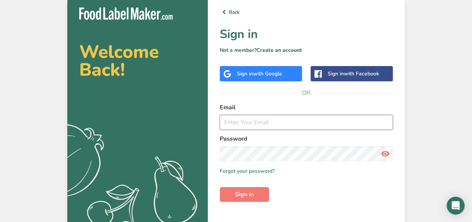
click at [282, 123] on input "email" at bounding box center [306, 122] width 173 height 15
click at [282, 123] on input "a" at bounding box center [306, 122] width 173 height 15
type input "alenmirz@yahoo.com"
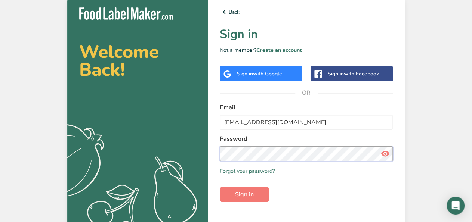
click at [220, 187] on button "Sign in" at bounding box center [244, 194] width 49 height 15
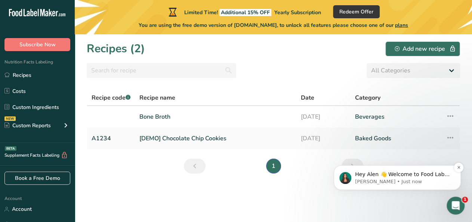
click at [385, 181] on p "Aya • Just now" at bounding box center [403, 182] width 96 height 7
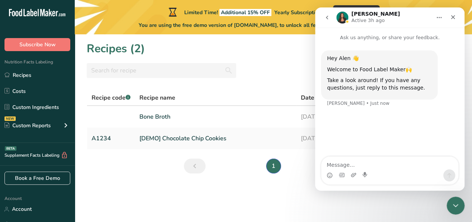
click at [375, 166] on textarea "Message…" at bounding box center [389, 163] width 137 height 13
type textarea "J"
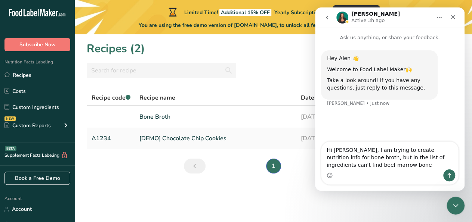
type textarea "Hi Aya, I am trying to create nutrition info for bone broth, but in the list of…"
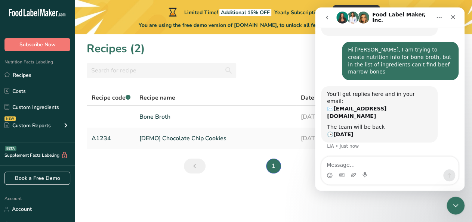
scroll to position [64, 0]
click at [451, 18] on icon "Close" at bounding box center [453, 17] width 6 height 6
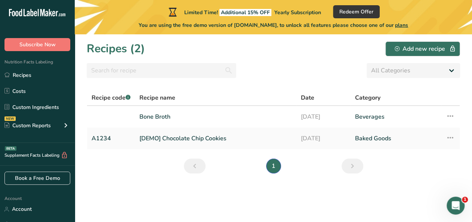
click at [406, 24] on span "plans" at bounding box center [401, 25] width 13 height 7
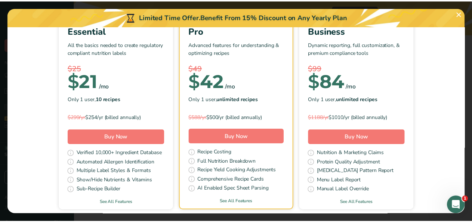
scroll to position [69, 0]
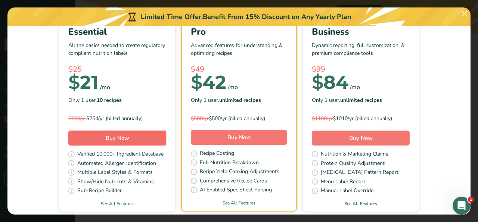
click at [127, 136] on button "Buy Now" at bounding box center [117, 138] width 98 height 15
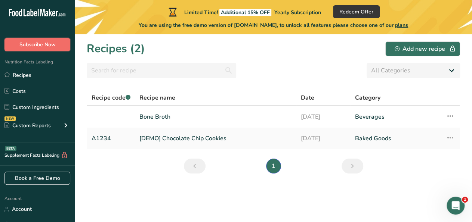
click at [46, 45] on span "Subscribe Now" at bounding box center [37, 45] width 36 height 8
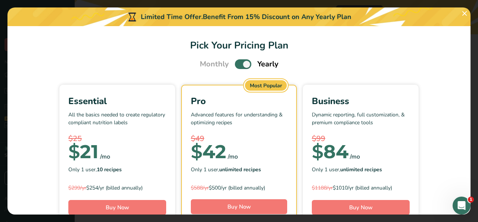
click at [209, 66] on span "Monthly" at bounding box center [214, 64] width 29 height 11
click at [236, 66] on span "Pick Your Pricing Plan Modal" at bounding box center [243, 63] width 16 height 9
click at [236, 66] on input "Pick Your Pricing Plan Modal" at bounding box center [237, 64] width 5 height 5
checkbox input "false"
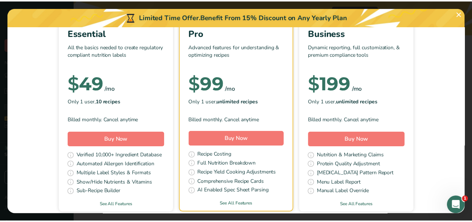
scroll to position [69, 0]
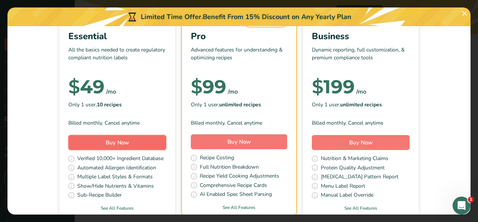
click at [118, 145] on span "Buy Now" at bounding box center [118, 142] width 24 height 7
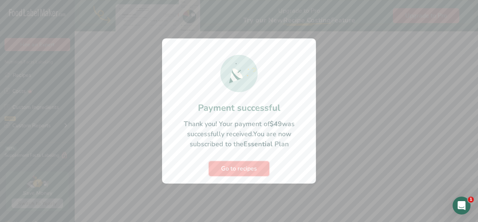
click at [240, 165] on span "Go to recipes" at bounding box center [239, 168] width 36 height 9
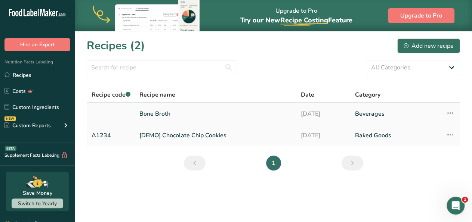
click at [166, 113] on link "Bone Broth" at bounding box center [215, 114] width 152 height 16
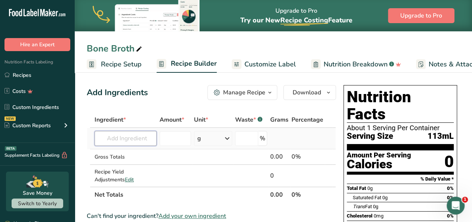
click at [127, 136] on input "text" at bounding box center [125, 138] width 62 height 15
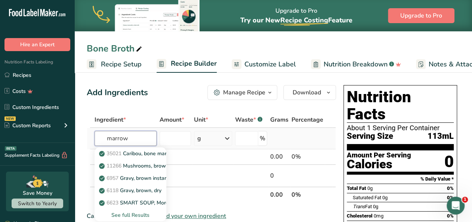
type input "marrow"
click at [119, 213] on div "See full Results" at bounding box center [130, 215] width 60 height 8
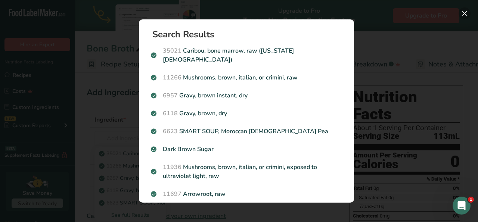
click at [464, 13] on button "Search results modal" at bounding box center [465, 13] width 12 height 12
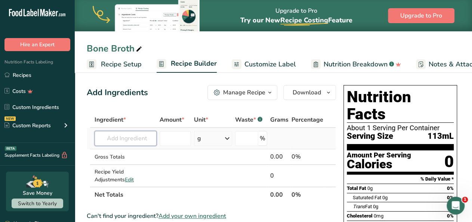
click at [136, 138] on input "text" at bounding box center [125, 138] width 62 height 15
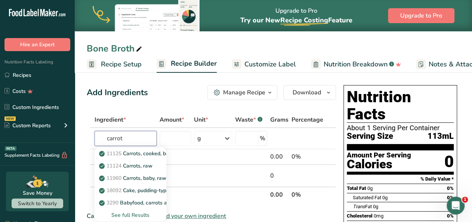
type input "carrot"
click at [120, 62] on span "Recipe Setup" at bounding box center [121, 64] width 41 height 10
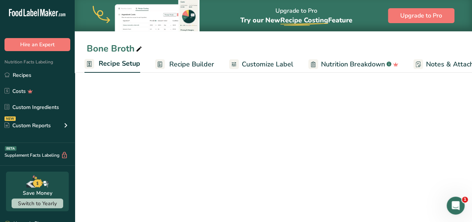
select select "5"
select select "22"
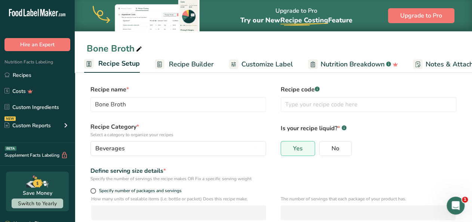
scroll to position [0, 3]
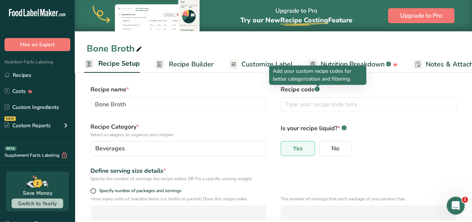
click at [317, 91] on rect at bounding box center [316, 89] width 5 height 5
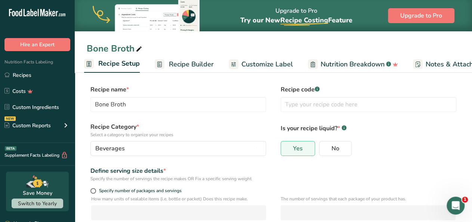
click at [318, 90] on rect at bounding box center [316, 89] width 5 height 5
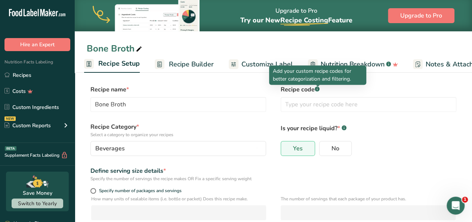
click at [318, 90] on rect at bounding box center [316, 89] width 5 height 5
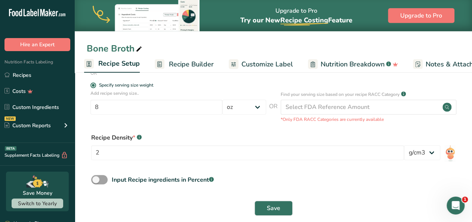
scroll to position [155, 0]
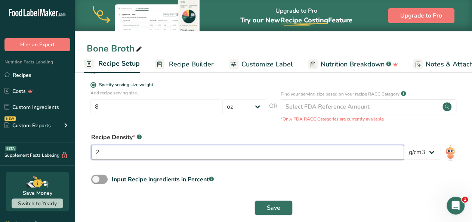
drag, startPoint x: 113, startPoint y: 153, endPoint x: 75, endPoint y: 152, distance: 38.1
click at [91, 152] on input "2" at bounding box center [247, 152] width 313 height 15
type input "1.5"
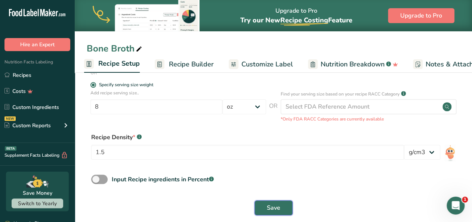
click at [269, 206] on span "Save" at bounding box center [273, 208] width 13 height 9
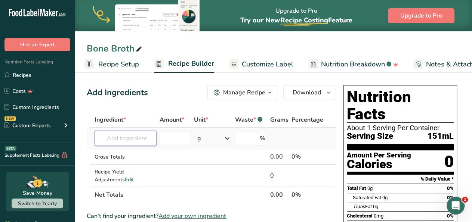
click at [119, 137] on input "text" at bounding box center [125, 138] width 62 height 15
type input "f"
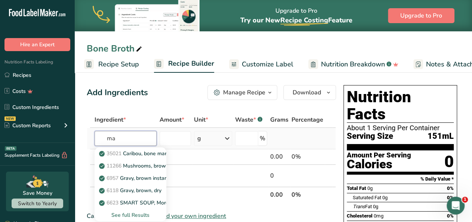
type input "m"
type input "beef bone"
click at [122, 216] on div "See full Results" at bounding box center [130, 215] width 60 height 8
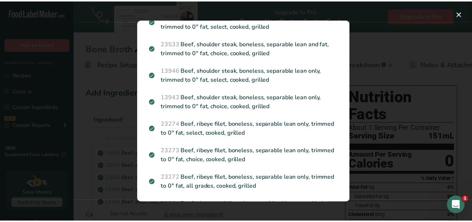
scroll to position [211, 0]
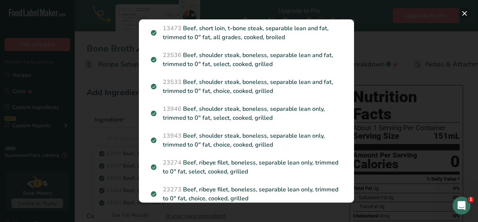
click at [465, 13] on button "Search results modal" at bounding box center [465, 13] width 12 height 12
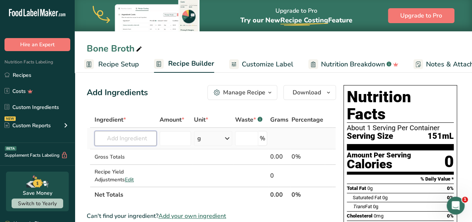
click at [127, 142] on input "text" at bounding box center [125, 138] width 62 height 15
type input "s"
type input "159"
click at [142, 165] on div "Add your own ingredient" at bounding box center [130, 166] width 60 height 8
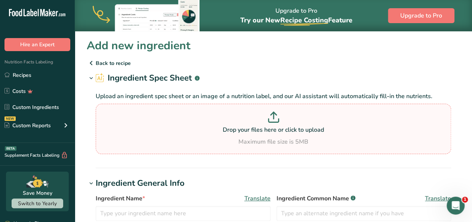
click at [200, 124] on p at bounding box center [272, 119] width 351 height 14
click at [200, 124] on input "Drop your files here or click to upload Maximum file size is 5MB" at bounding box center [273, 129] width 355 height 50
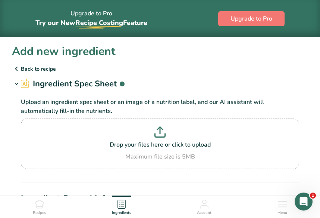
click at [270, 105] on p "Upload an ingredient spec sheet or an image of a nutrition label, and our AI as…" at bounding box center [160, 106] width 279 height 18
click at [145, 150] on div "Drop your files here or click to upload Maximum file size is 5MB" at bounding box center [160, 143] width 275 height 35
click at [145, 150] on input "Drop your files here or click to upload Maximum file size is 5MB" at bounding box center [160, 143] width 279 height 50
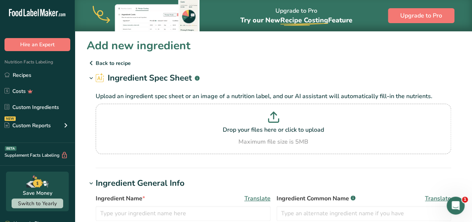
click at [120, 62] on p "Back to recipe" at bounding box center [273, 63] width 373 height 9
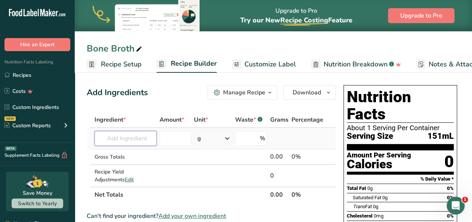
click at [127, 136] on input "text" at bounding box center [125, 138] width 62 height 15
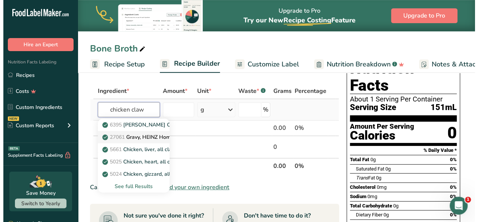
scroll to position [29, 0]
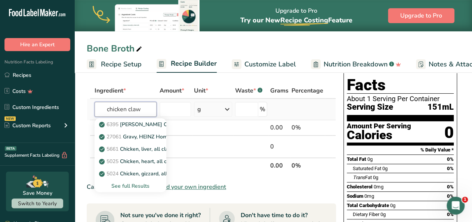
type input "chicken claw"
click at [135, 184] on div "See full Results" at bounding box center [130, 186] width 60 height 8
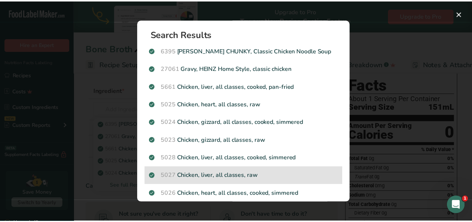
scroll to position [8, 0]
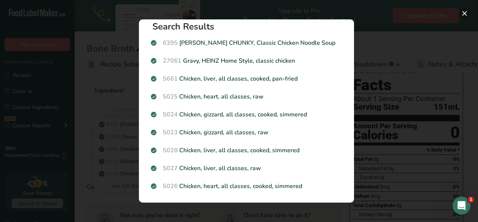
click at [463, 15] on button "Search results modal" at bounding box center [465, 13] width 12 height 12
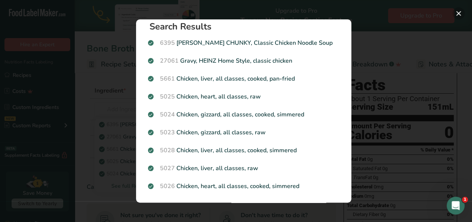
scroll to position [0, 0]
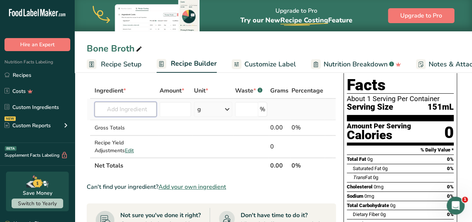
click at [125, 103] on input "text" at bounding box center [125, 109] width 62 height 15
type input "chicken feet"
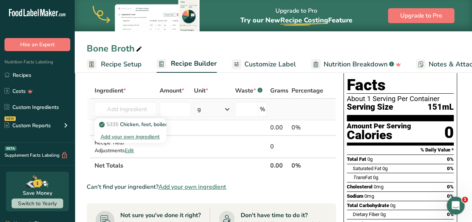
click at [133, 136] on div "Add your own ingredient" at bounding box center [130, 137] width 60 height 8
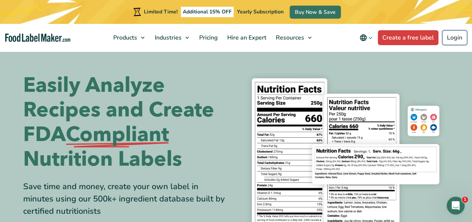
click at [453, 38] on link "Login" at bounding box center [454, 37] width 25 height 15
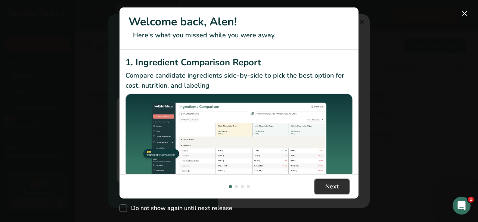
click at [326, 189] on span "Next" at bounding box center [331, 186] width 13 height 9
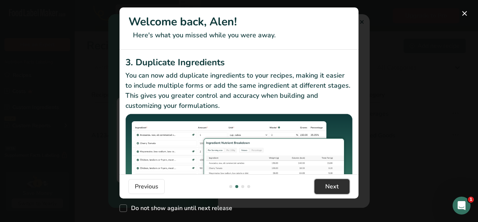
click at [326, 189] on span "Next" at bounding box center [331, 186] width 13 height 9
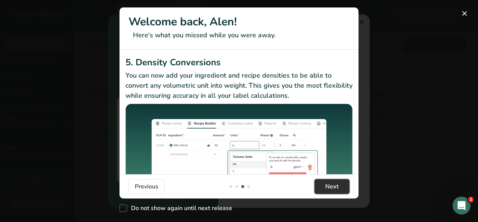
click at [326, 189] on span "Next" at bounding box center [331, 186] width 13 height 9
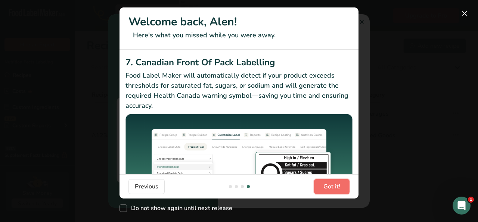
click at [326, 189] on span "Got it!" at bounding box center [331, 186] width 17 height 9
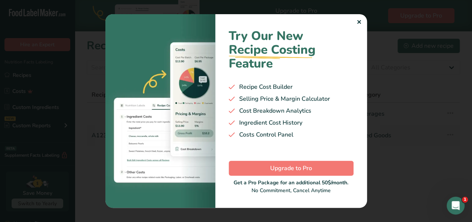
scroll to position [0, 717]
click at [359, 21] on div "✕" at bounding box center [358, 22] width 5 height 9
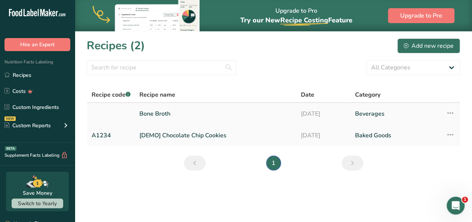
click at [154, 114] on link "Bone Broth" at bounding box center [215, 114] width 152 height 16
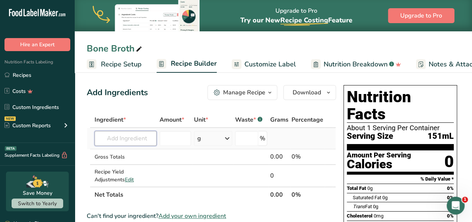
click at [130, 140] on input "text" at bounding box center [125, 138] width 62 height 15
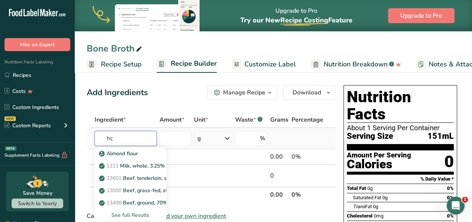
type input "h"
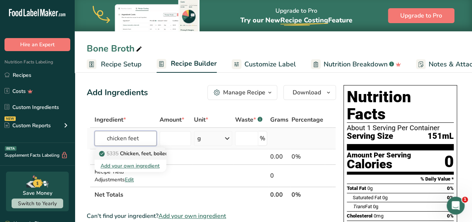
type input "chicken feet"
click at [129, 153] on p "5335 Chicken, feet, boiled" at bounding box center [134, 154] width 68 height 8
type input "Chicken, feet, boiled"
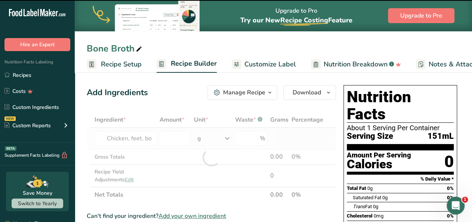
type input "0"
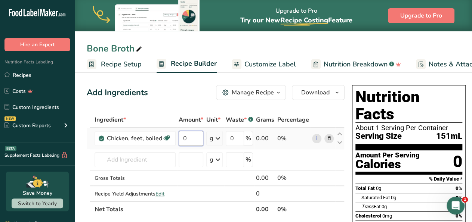
click at [188, 139] on input "0" at bounding box center [191, 138] width 25 height 15
type input "0.5"
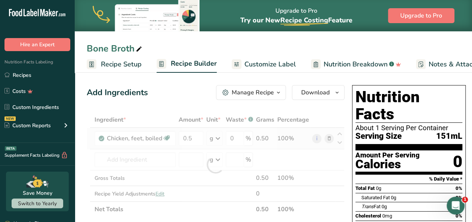
click at [215, 139] on div "Ingredient * Amount * Unit * Waste * .a-a{fill:#347362;}.b-a{fill:#fff;} Grams …" at bounding box center [216, 164] width 258 height 105
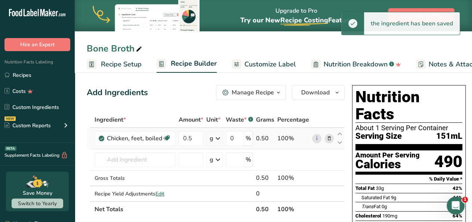
click at [215, 139] on icon at bounding box center [217, 138] width 9 height 13
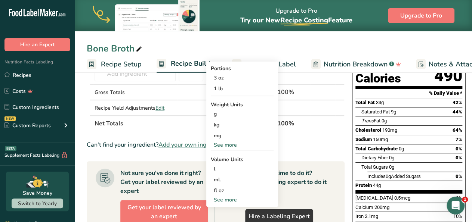
scroll to position [87, 0]
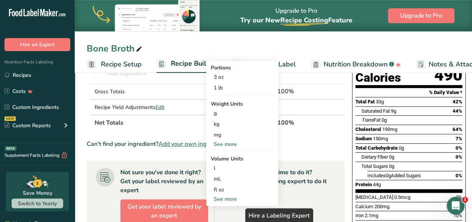
click at [229, 144] on div "See more" at bounding box center [242, 144] width 63 height 8
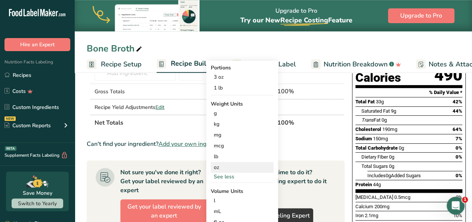
click at [222, 167] on div "oz" at bounding box center [242, 167] width 63 height 11
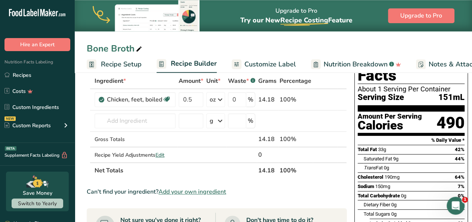
scroll to position [39, 0]
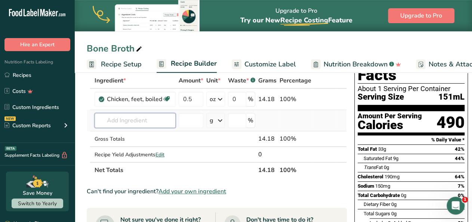
click at [145, 123] on input "text" at bounding box center [134, 120] width 81 height 15
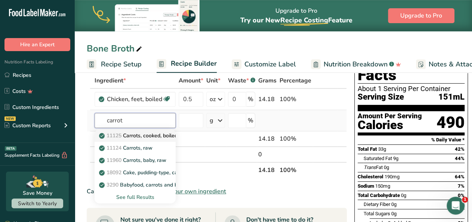
type input "carrot"
click at [133, 135] on p "11125 Carrots, cooked, boiled, drained, without salt" at bounding box center [164, 136] width 129 height 8
type input "Carrots, cooked, boiled, drained, without salt"
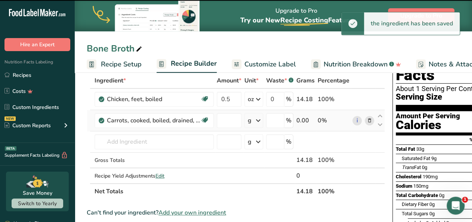
type input "0"
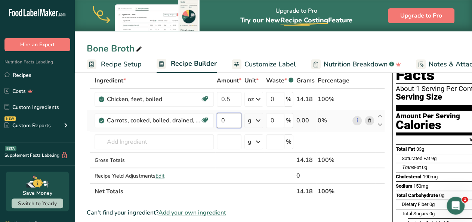
click at [227, 120] on input "0" at bounding box center [229, 120] width 25 height 15
type input "0.4"
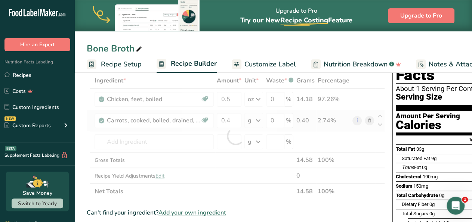
click at [257, 121] on div "Ingredient * Amount * Unit * Waste * .a-a{fill:#347362;}.b-a{fill:#fff;} Grams …" at bounding box center [236, 136] width 298 height 127
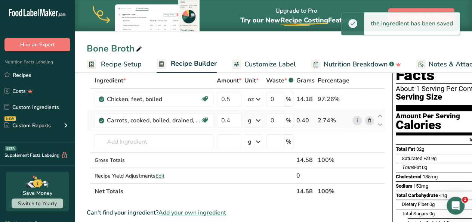
click at [257, 121] on icon at bounding box center [258, 120] width 9 height 13
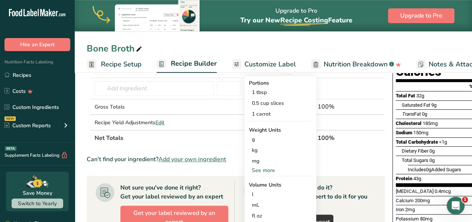
scroll to position [95, 0]
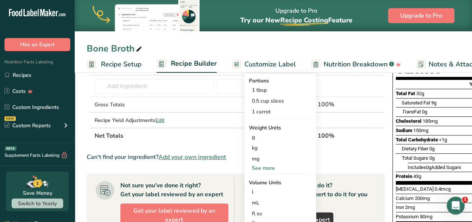
click at [264, 168] on div "See more" at bounding box center [280, 168] width 63 height 8
click at [254, 190] on div "oz" at bounding box center [280, 191] width 63 height 11
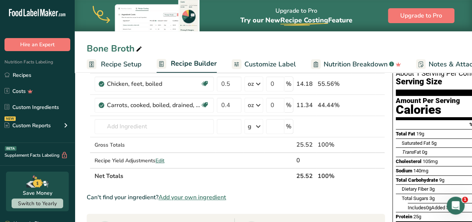
scroll to position [49, 0]
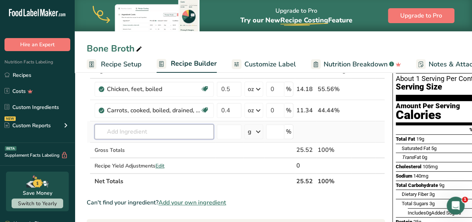
click at [156, 129] on input "text" at bounding box center [153, 131] width 119 height 15
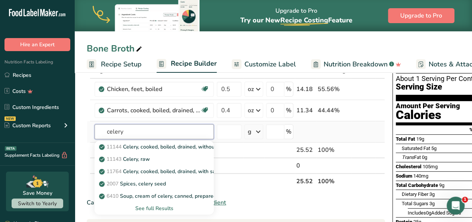
type input "celery"
click at [154, 209] on div "See full Results" at bounding box center [153, 209] width 107 height 8
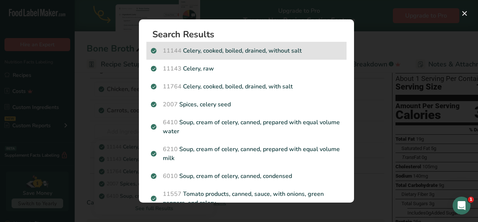
click at [236, 50] on p "11144 Celery, cooked, boiled, drained, without salt" at bounding box center [246, 50] width 191 height 9
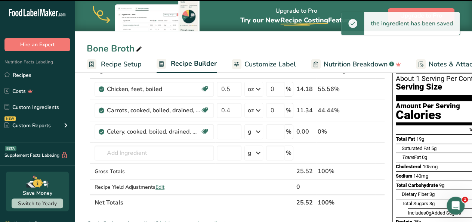
type input "0"
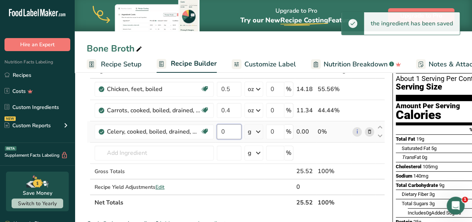
click at [227, 132] on input "0" at bounding box center [229, 131] width 25 height 15
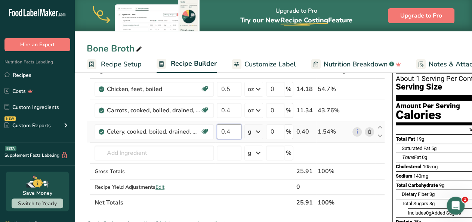
type input "0.4"
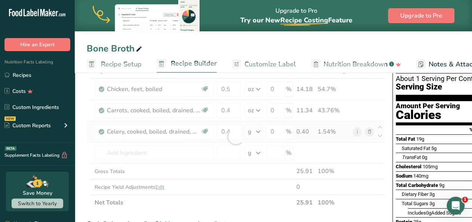
click at [260, 131] on div "Ingredient * Amount * Unit * Waste * .a-a{fill:#347362;}.b-a{fill:#fff;} Grams …" at bounding box center [236, 137] width 298 height 148
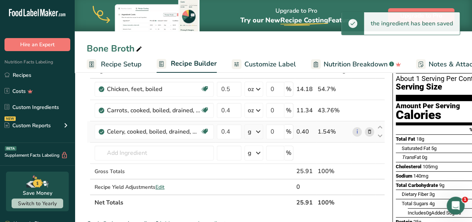
click at [259, 130] on icon at bounding box center [258, 131] width 9 height 13
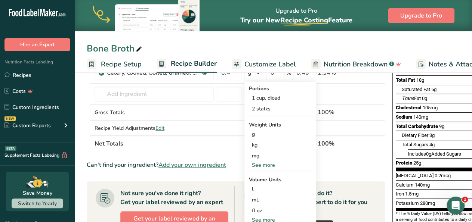
scroll to position [111, 0]
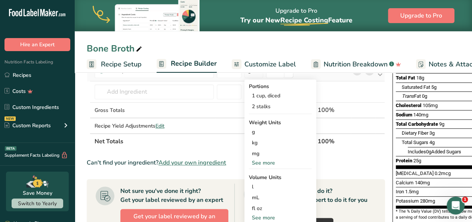
click at [259, 161] on div "See more" at bounding box center [280, 163] width 63 height 8
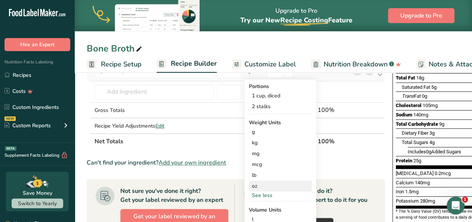
click at [255, 184] on div "oz" at bounding box center [280, 186] width 63 height 11
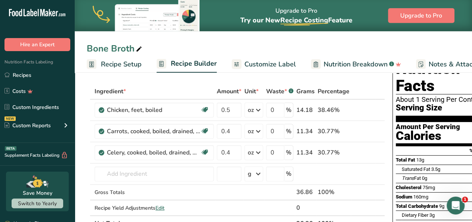
scroll to position [30, 0]
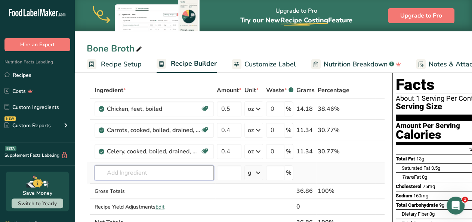
click at [142, 172] on input "text" at bounding box center [153, 172] width 119 height 15
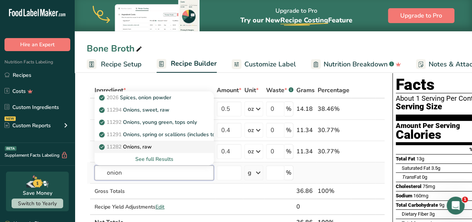
type input "onion"
click at [136, 147] on p "11282 Onions, raw" at bounding box center [125, 147] width 51 height 8
type input "Onions, raw"
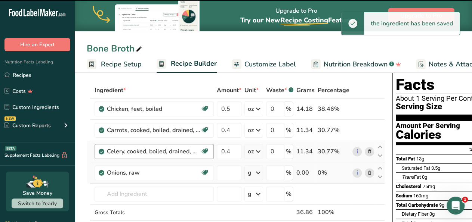
type input "0"
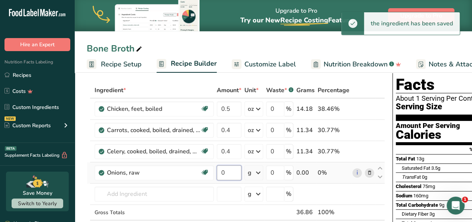
click at [228, 174] on input "0" at bounding box center [229, 172] width 25 height 15
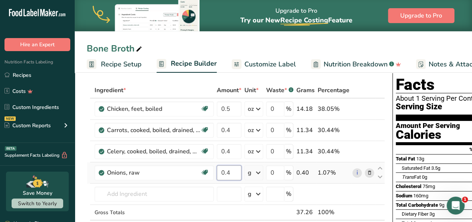
type input "0.4"
click at [257, 173] on div "Ingredient * Amount * Unit * Waste * .a-a{fill:#347362;}.b-a{fill:#fff;} Grams …" at bounding box center [236, 167] width 298 height 169
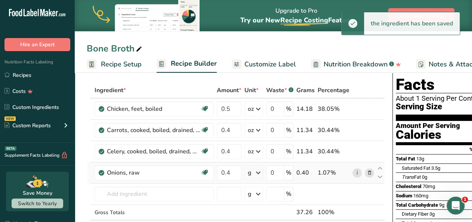
click at [257, 173] on icon at bounding box center [258, 172] width 9 height 13
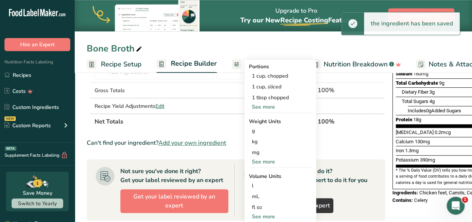
scroll to position [152, 0]
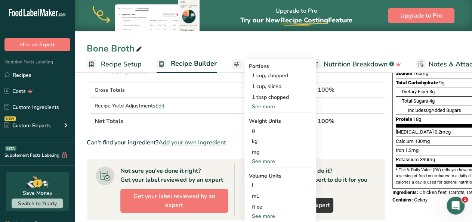
click at [267, 162] on div "See more" at bounding box center [280, 162] width 63 height 8
click at [255, 183] on div "oz" at bounding box center [280, 184] width 63 height 11
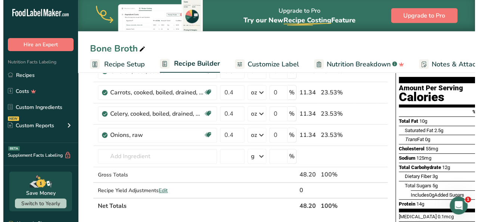
scroll to position [69, 0]
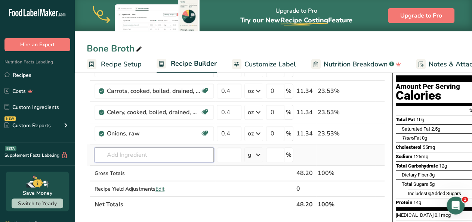
click at [174, 152] on input "text" at bounding box center [153, 155] width 119 height 15
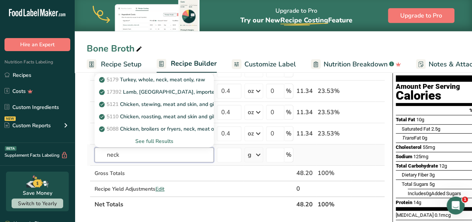
type input "neck"
click at [157, 142] on div "See full Results" at bounding box center [153, 141] width 107 height 8
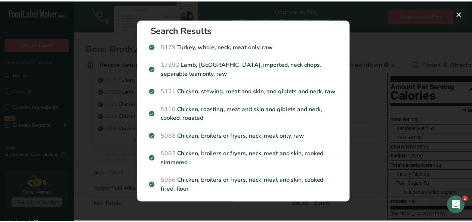
scroll to position [0, 0]
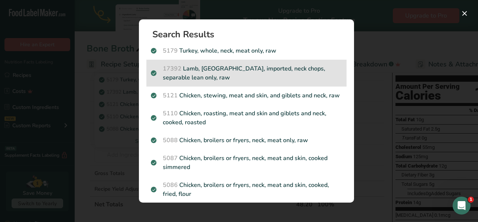
click at [280, 69] on p "17392 Lamb, [GEOGRAPHIC_DATA], imported, neck chops, separable lean only, raw" at bounding box center [246, 73] width 191 height 18
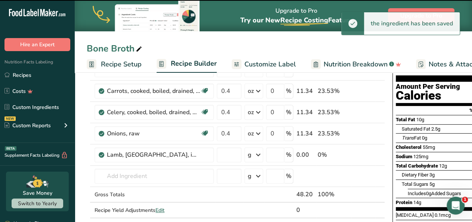
type input "0"
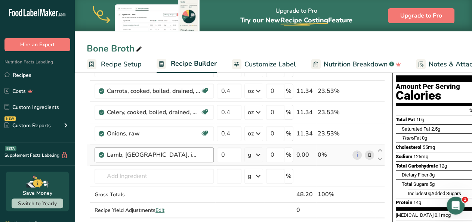
click at [202, 154] on div "Lamb, [GEOGRAPHIC_DATA], imported, neck chops, separable lean only, raw" at bounding box center [158, 155] width 102 height 9
click at [368, 154] on icon at bounding box center [369, 155] width 5 height 8
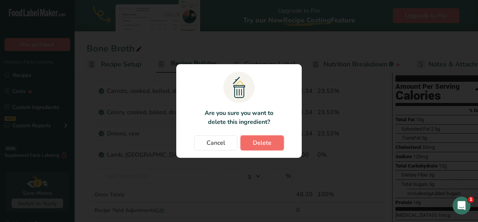
click at [264, 137] on button "Delete" at bounding box center [262, 143] width 43 height 15
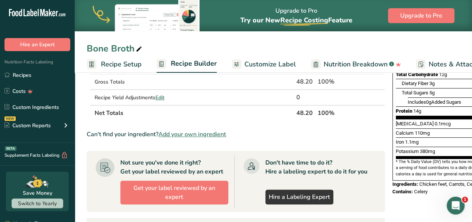
scroll to position [164, 0]
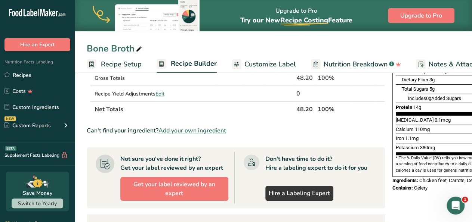
click at [226, 130] on span "Add your own ingredient" at bounding box center [192, 130] width 68 height 9
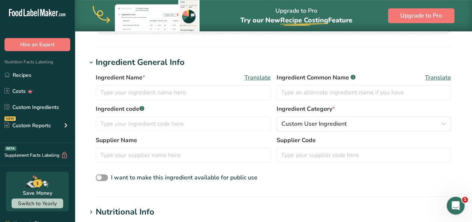
scroll to position [119, 0]
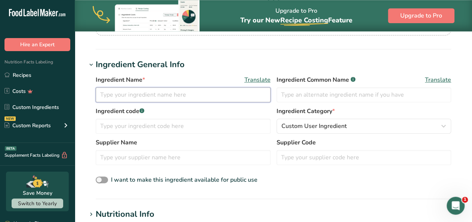
click at [216, 93] on input "text" at bounding box center [183, 94] width 175 height 15
type input "Beef Marrow Bone"
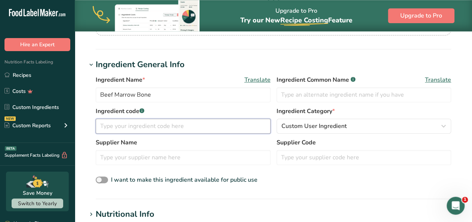
click at [117, 125] on input "text" at bounding box center [183, 126] width 175 height 15
type input "1597590"
click at [430, 134] on div "Ingredient code .a-a{fill:#347362;}.b-a{fill:#fff;} 1597590 Ingredient Category…" at bounding box center [273, 122] width 355 height 31
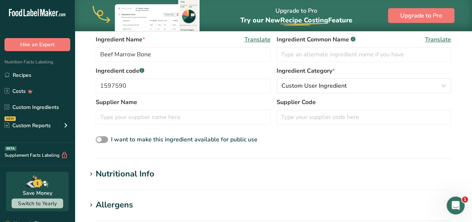
scroll to position [158, 0]
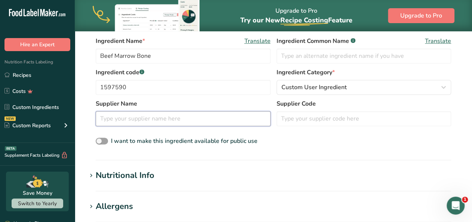
click at [237, 118] on input "text" at bounding box center [183, 118] width 175 height 15
type input "Swift"
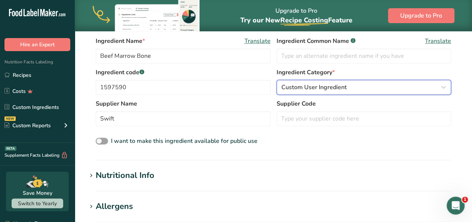
click at [445, 87] on icon "button" at bounding box center [443, 87] width 9 height 13
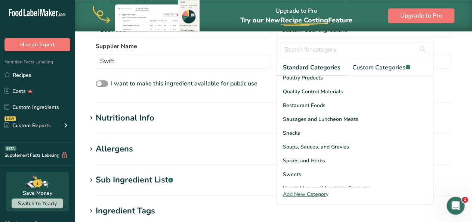
scroll to position [0, 0]
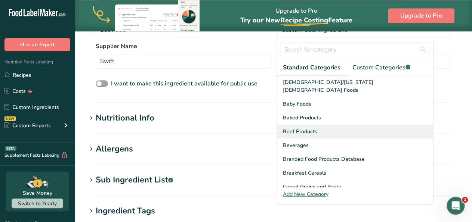
click at [306, 128] on span "Beef Products" at bounding box center [300, 132] width 34 height 8
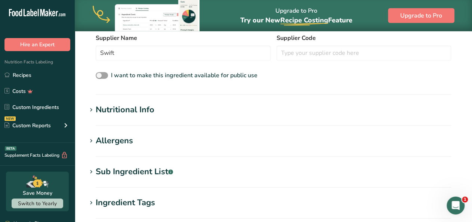
scroll to position [224, 0]
click at [108, 74] on span "I want to make this ingredient available for public use" at bounding box center [182, 74] width 149 height 9
click at [100, 74] on input "I want to make this ingredient available for public use" at bounding box center [98, 74] width 5 height 5
checkbox input "true"
click at [94, 108] on icon at bounding box center [91, 109] width 7 height 10
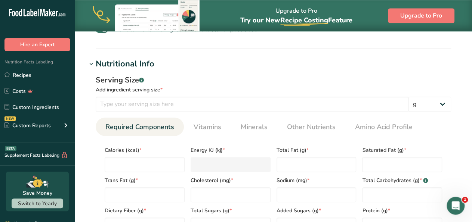
scroll to position [273, 0]
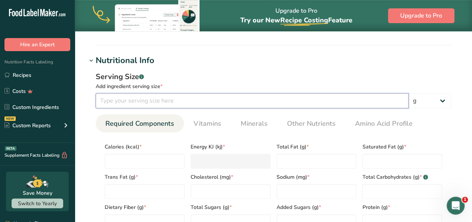
click at [172, 100] on input "number" at bounding box center [252, 100] width 313 height 15
type input "4"
click at [408, 93] on select "g kg mg mcg lb oz l mL fl oz tbsp tsp cup qt gallon" at bounding box center [429, 100] width 43 height 15
select select "5"
click option "oz" at bounding box center [0, 0] width 0 height 0
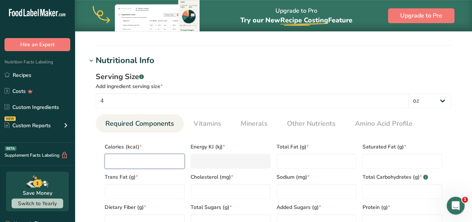
click at [148, 156] on input "number" at bounding box center [145, 161] width 80 height 15
type input "2"
type KJ "8.4"
type input "20"
type KJ "83.7"
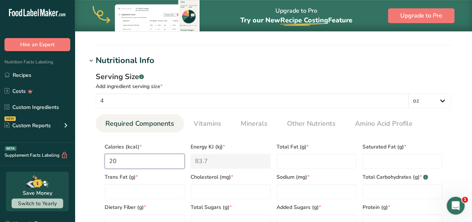
type input "200"
type KJ "836.8"
type input "200"
click at [300, 158] on Fat "number" at bounding box center [316, 161] width 80 height 15
type Fat "12"
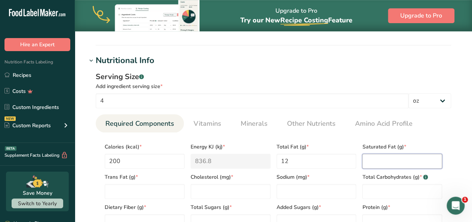
click at [372, 163] on Fat "number" at bounding box center [402, 161] width 80 height 15
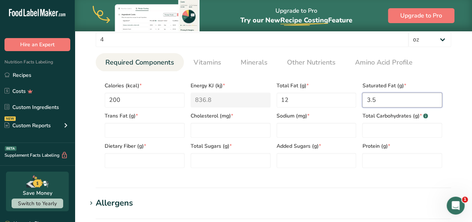
scroll to position [337, 0]
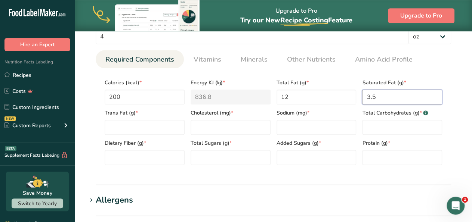
type Fat "3.5"
click at [115, 126] on Fat "number" at bounding box center [145, 127] width 80 height 15
type Fat "0"
click at [205, 126] on input "number" at bounding box center [230, 127] width 80 height 15
type input "25"
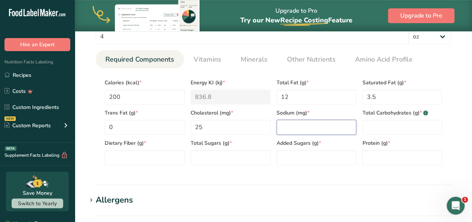
click at [292, 124] on input "number" at bounding box center [316, 127] width 80 height 15
type input "570"
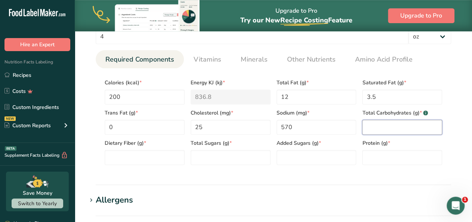
click at [373, 126] on Carbohydrates "number" at bounding box center [402, 127] width 80 height 15
type Carbohydrates "1"
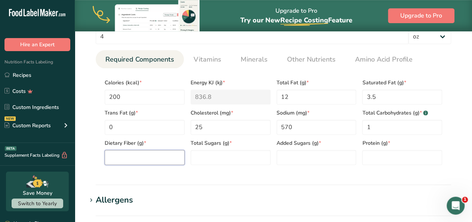
click at [150, 158] on Fiber "number" at bounding box center [145, 157] width 80 height 15
type Fiber "0"
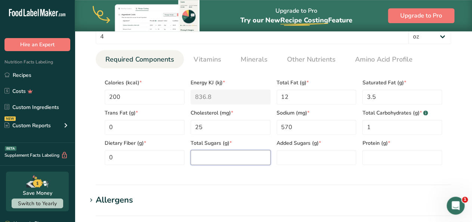
click at [201, 161] on Sugars "number" at bounding box center [230, 157] width 80 height 15
type Sugars "0"
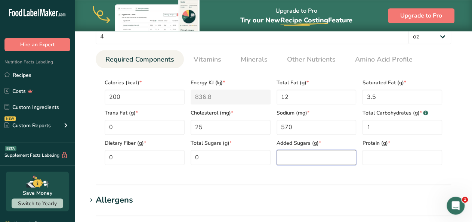
click at [290, 157] on Sugars "number" at bounding box center [316, 157] width 80 height 15
type Sugars "0"
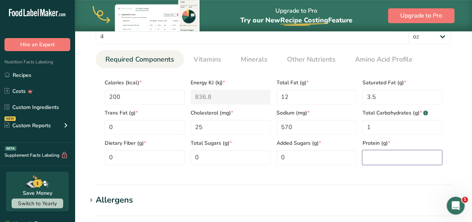
click at [388, 155] on input "number" at bounding box center [402, 157] width 80 height 15
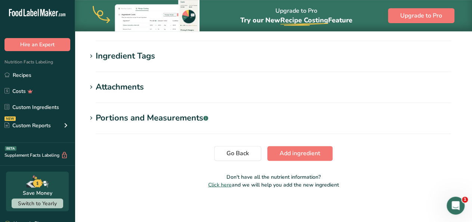
scroll to position [545, 0]
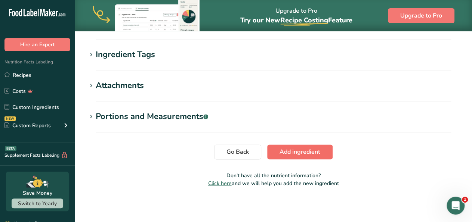
type input "22"
click at [305, 154] on span "Add ingredient" at bounding box center [299, 152] width 41 height 9
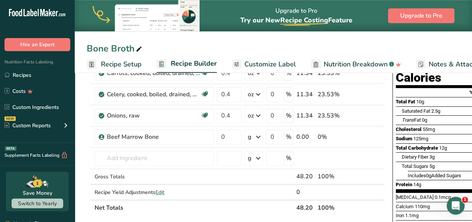
scroll to position [86, 0]
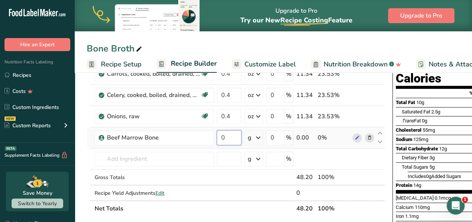
click at [230, 138] on input "0" at bounding box center [229, 137] width 25 height 15
click at [258, 138] on div "Ingredient * Amount * Unit * Waste * .a-a{fill:#347362;}.b-a{fill:#fff;} Grams …" at bounding box center [236, 121] width 298 height 190
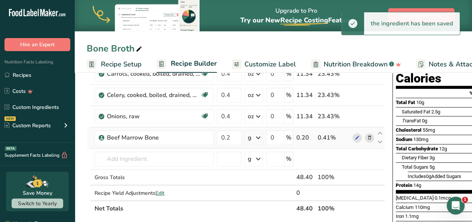
click at [258, 138] on icon at bounding box center [258, 137] width 9 height 13
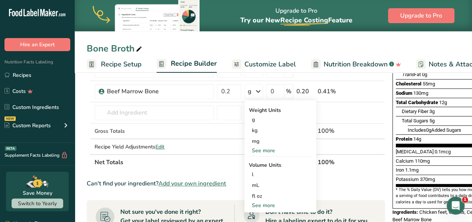
scroll to position [133, 0]
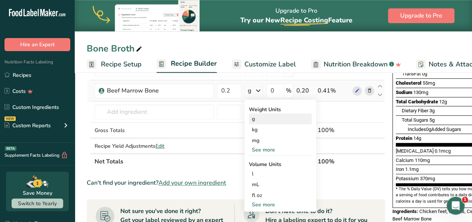
click at [255, 118] on div "g" at bounding box center [280, 119] width 63 height 11
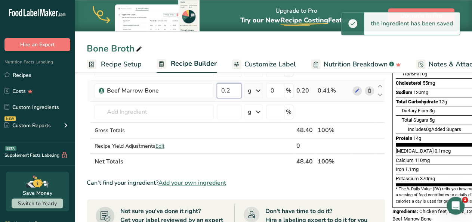
click at [230, 92] on input "0.2" at bounding box center [229, 90] width 25 height 15
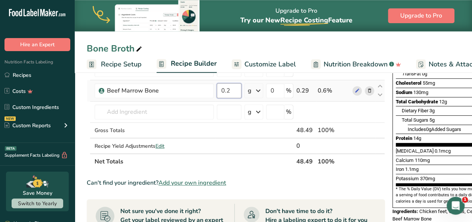
type input "0"
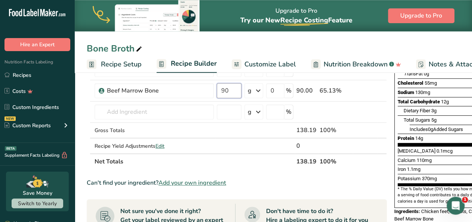
type input "90"
click at [350, 166] on div "Ingredient * Amount * Unit * Waste * .a-a{fill:#347362;}.b-a{fill:#fff;} Grams …" at bounding box center [237, 74] width 300 height 190
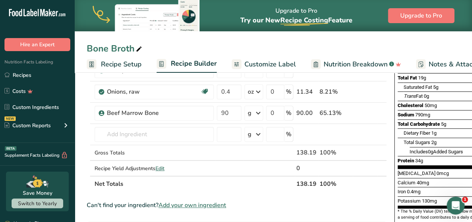
scroll to position [113, 0]
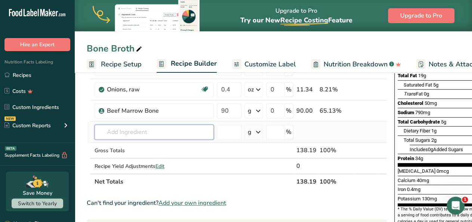
click at [163, 132] on input "text" at bounding box center [153, 132] width 119 height 15
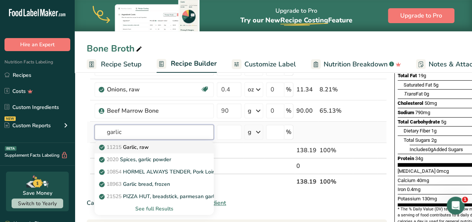
type input "garlic"
click at [149, 148] on p "11215 Garlic, raw" at bounding box center [124, 147] width 48 height 8
type input "Garlic, raw"
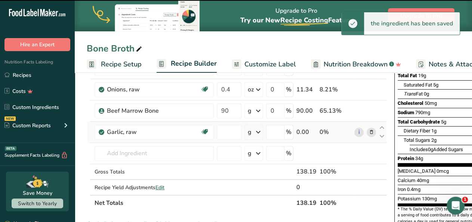
type input "0"
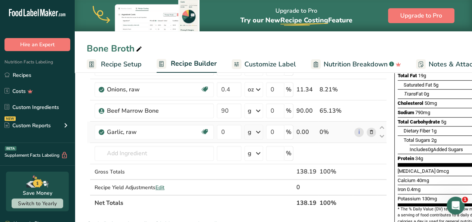
click at [260, 129] on icon at bounding box center [258, 131] width 9 height 13
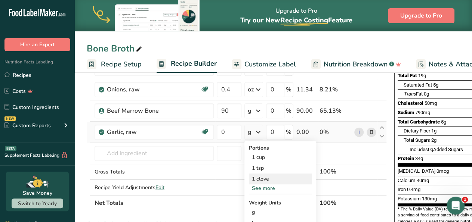
click at [258, 178] on div "1 clove" at bounding box center [280, 179] width 63 height 11
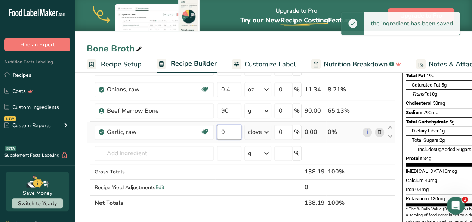
click at [230, 133] on input "0" at bounding box center [229, 132] width 25 height 15
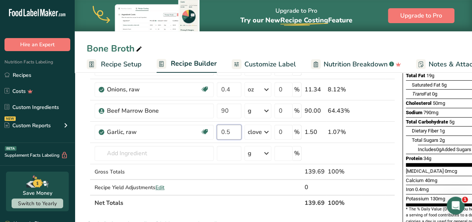
type input "0.5"
click at [366, 206] on div "Ingredient * Amount * Unit * Waste * .a-a{fill:#347362;}.b-a{fill:#fff;} Grams …" at bounding box center [241, 105] width 308 height 212
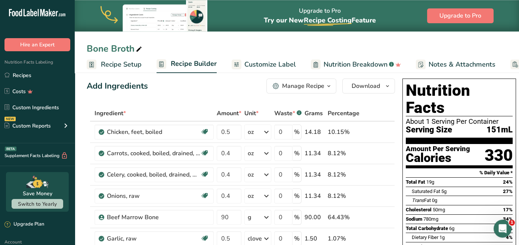
scroll to position [6, 0]
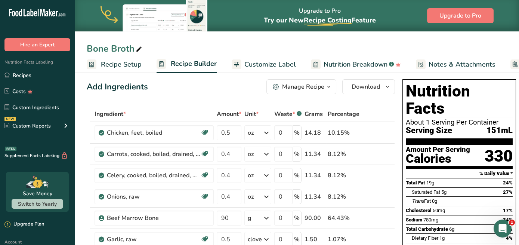
click at [126, 65] on span "Recipe Setup" at bounding box center [121, 64] width 41 height 10
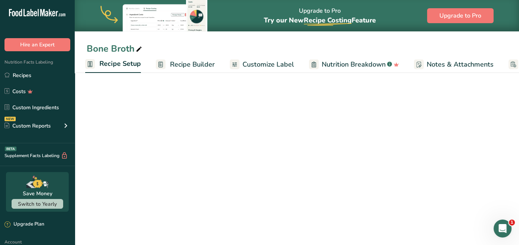
select select "5"
select select "22"
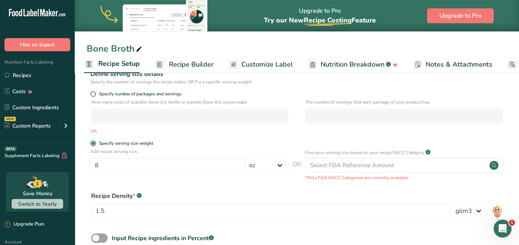
scroll to position [97, 0]
click at [112, 165] on input "8" at bounding box center [167, 164] width 154 height 15
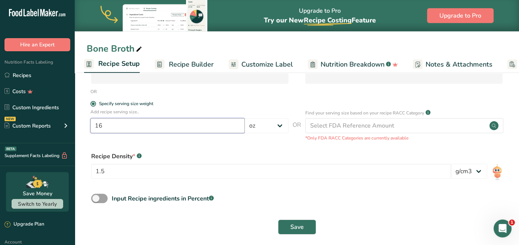
scroll to position [143, 0]
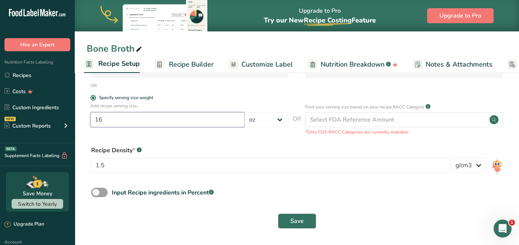
type input "16"
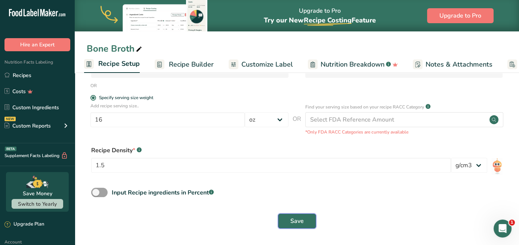
click at [297, 220] on span "Save" at bounding box center [296, 220] width 13 height 9
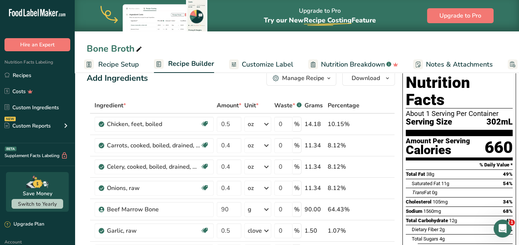
scroll to position [15, 0]
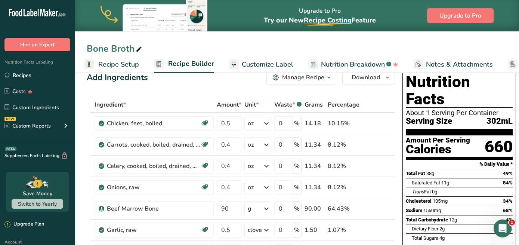
click at [131, 63] on span "Recipe Setup" at bounding box center [118, 64] width 41 height 10
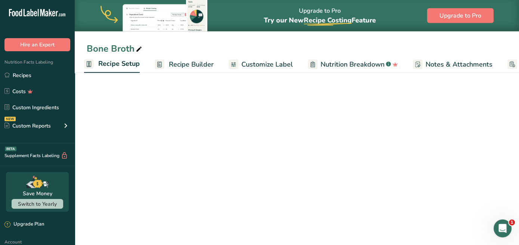
select select "5"
select select "22"
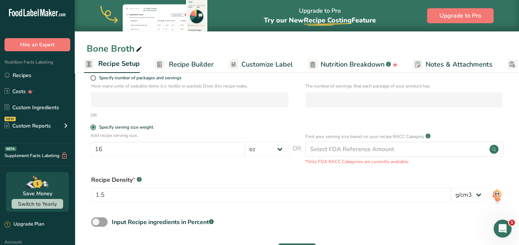
scroll to position [115, 0]
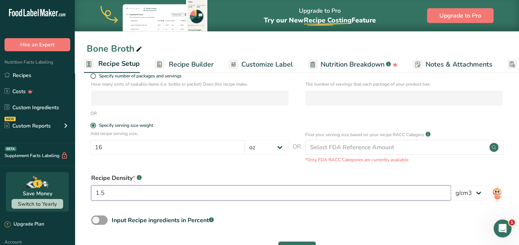
click at [165, 189] on input "1.5" at bounding box center [271, 192] width 360 height 15
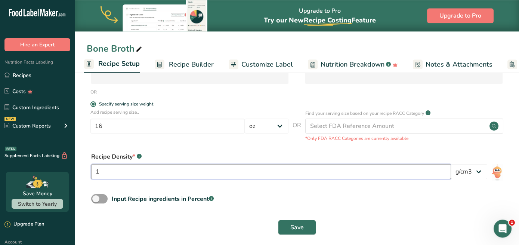
scroll to position [143, 0]
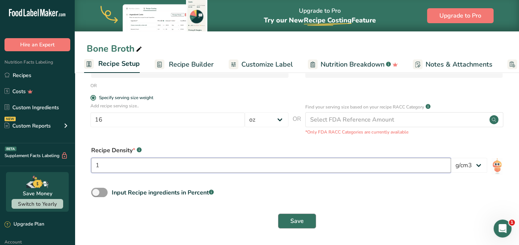
type input "1"
click at [294, 220] on span "Save" at bounding box center [296, 220] width 13 height 9
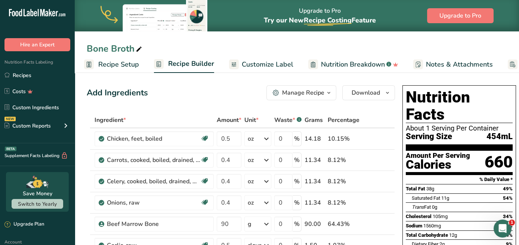
click at [129, 62] on span "Recipe Setup" at bounding box center [118, 64] width 41 height 10
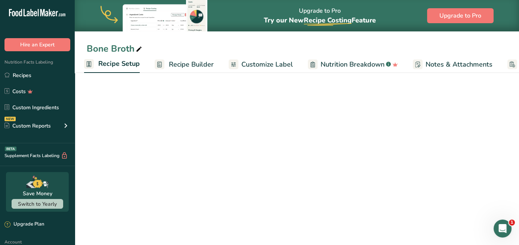
select select "5"
select select "22"
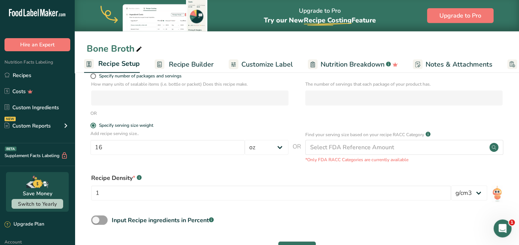
scroll to position [114, 0]
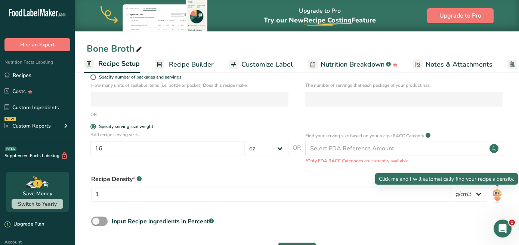
click at [478, 194] on img at bounding box center [497, 194] width 11 height 17
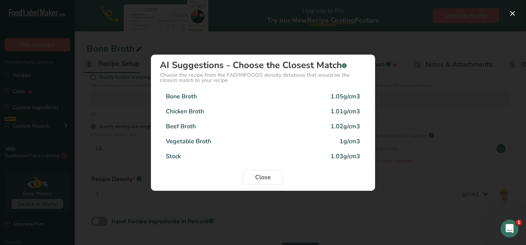
click at [180, 98] on div "Bone Broth" at bounding box center [181, 96] width 31 height 9
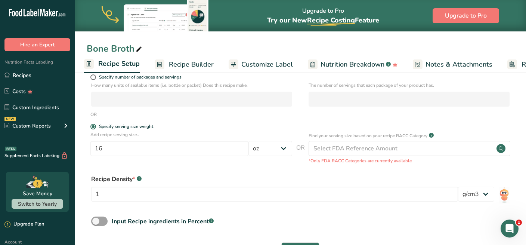
type input "1.05"
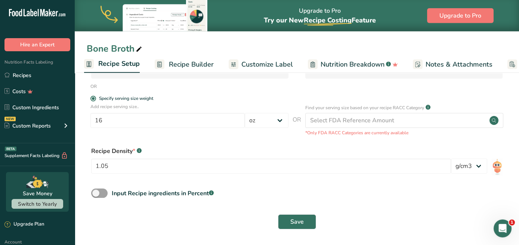
scroll to position [143, 0]
click at [296, 222] on span "Save" at bounding box center [296, 220] width 13 height 9
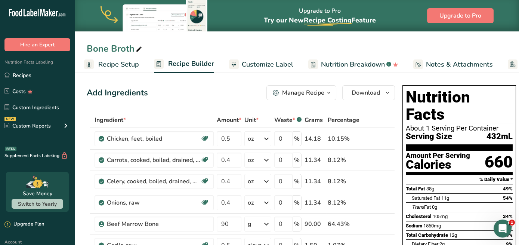
click at [128, 64] on span "Recipe Setup" at bounding box center [118, 64] width 41 height 10
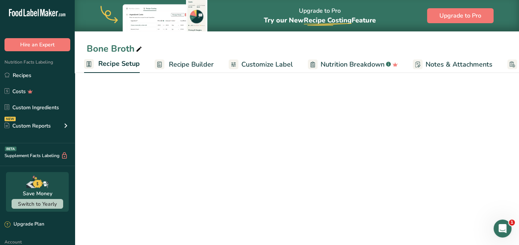
select select "5"
select select "22"
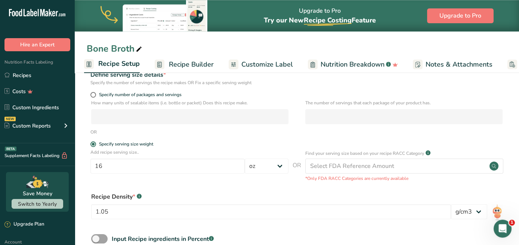
scroll to position [87, 0]
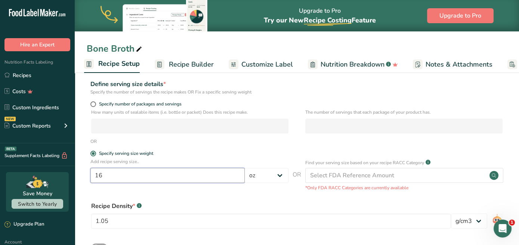
drag, startPoint x: 131, startPoint y: 176, endPoint x: 2, endPoint y: 152, distance: 131.0
click at [90, 168] on input "16" at bounding box center [167, 175] width 154 height 15
type input "8"
click at [209, 146] on form "Recipe name * Bone Broth Recipe code .a-a{fill:#347362;}.b-a{fill:#fff;} Recipe…" at bounding box center [297, 143] width 420 height 290
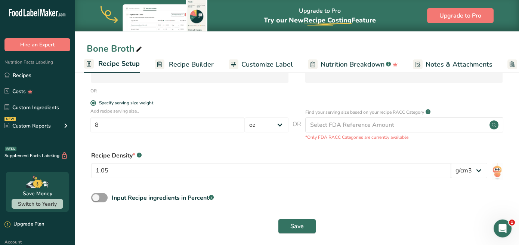
scroll to position [143, 0]
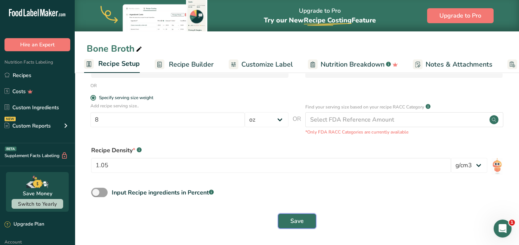
click at [296, 222] on span "Save" at bounding box center [296, 220] width 13 height 9
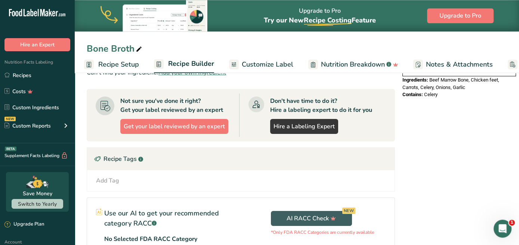
scroll to position [260, 0]
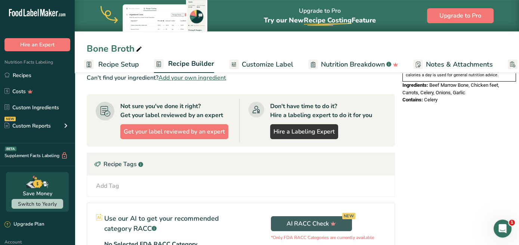
click at [111, 65] on span "Recipe Setup" at bounding box center [118, 64] width 41 height 10
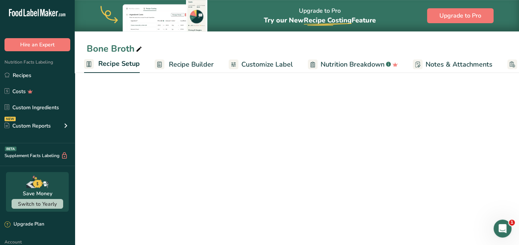
select select "5"
select select "22"
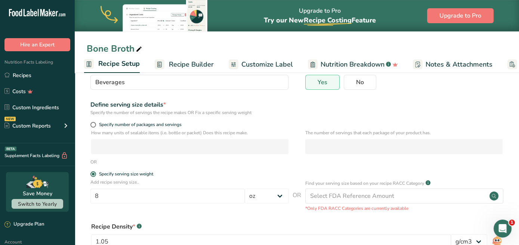
scroll to position [68, 0]
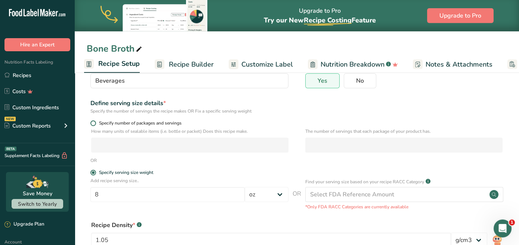
click at [93, 123] on span at bounding box center [93, 123] width 6 height 6
click at [93, 123] on input "Specify number of packages and servings" at bounding box center [92, 123] width 5 height 5
radio input "true"
radio input "false"
select select "0"
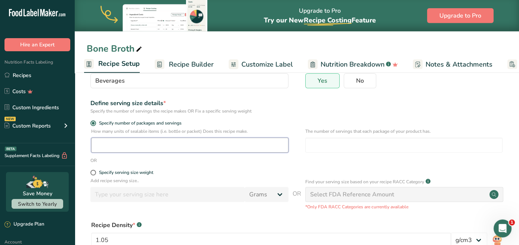
click at [105, 144] on input "number" at bounding box center [189, 144] width 197 height 15
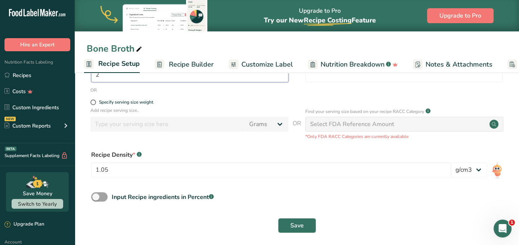
scroll to position [143, 0]
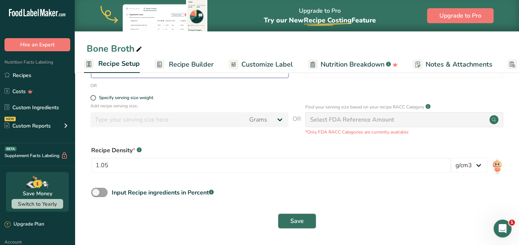
type input "2"
click at [301, 219] on span "Save" at bounding box center [296, 220] width 13 height 9
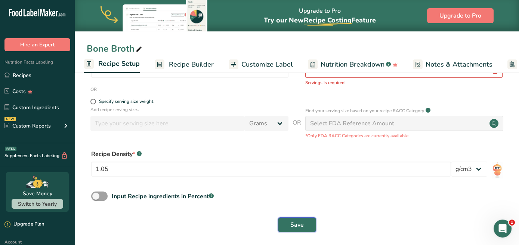
click at [298, 222] on span "Save" at bounding box center [296, 224] width 13 height 9
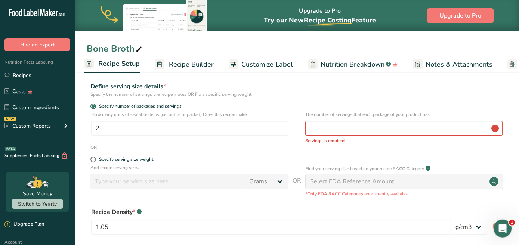
scroll to position [85, 0]
click at [382, 127] on input "number" at bounding box center [403, 128] width 197 height 15
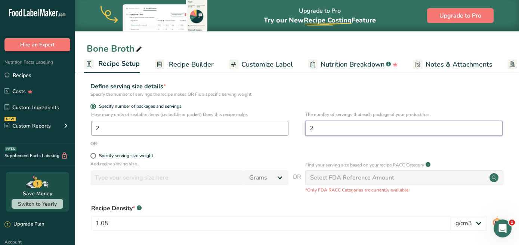
type input "2"
drag, startPoint x: 119, startPoint y: 130, endPoint x: 81, endPoint y: 118, distance: 40.0
click at [91, 121] on input "2" at bounding box center [189, 128] width 197 height 15
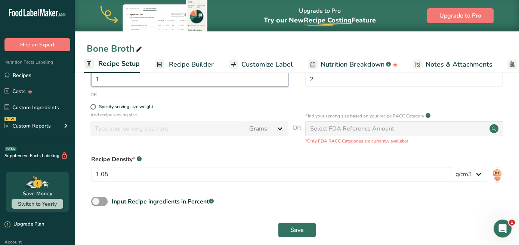
scroll to position [143, 0]
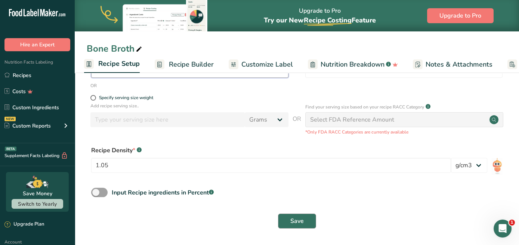
type input "1"
click at [294, 222] on button "Save" at bounding box center [297, 220] width 38 height 15
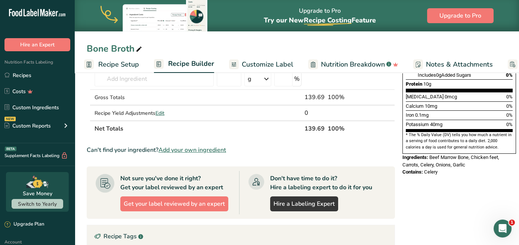
scroll to position [188, 0]
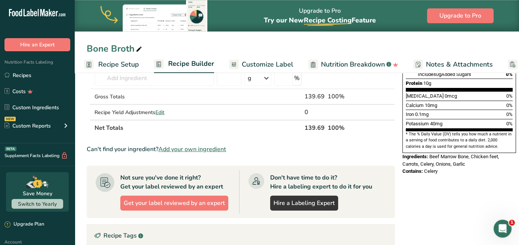
click at [117, 63] on span "Recipe Setup" at bounding box center [118, 64] width 41 height 10
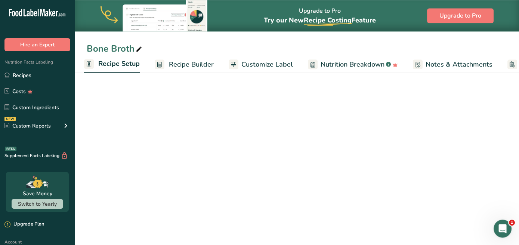
select select "22"
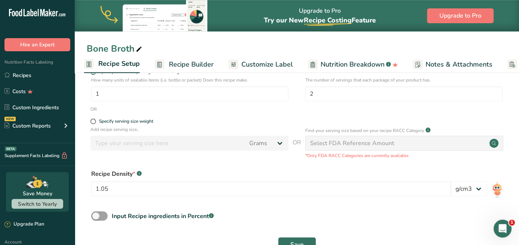
scroll to position [85, 0]
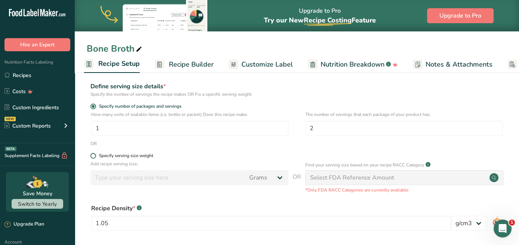
click at [95, 156] on span at bounding box center [93, 156] width 6 height 6
click at [95, 156] on input "Specify serving size weight" at bounding box center [92, 155] width 5 height 5
radio input "true"
radio input "false"
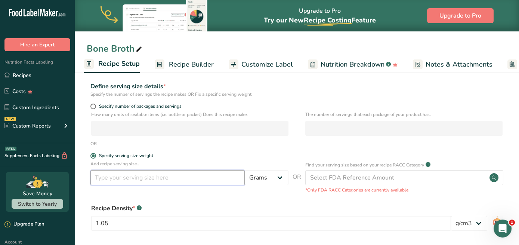
click at [118, 176] on input "number" at bounding box center [167, 177] width 154 height 15
type input "16"
click at [245, 170] on select "Grams kg mg mcg lb oz l mL fl oz tbsp tsp cup qt gallon" at bounding box center [267, 177] width 44 height 15
select select "18"
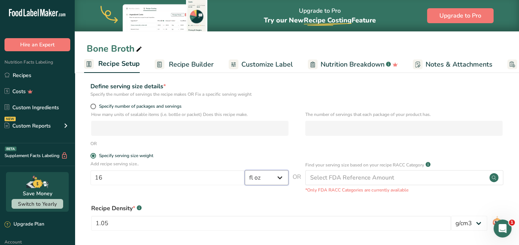
click option "fl oz" at bounding box center [0, 0] width 0 height 0
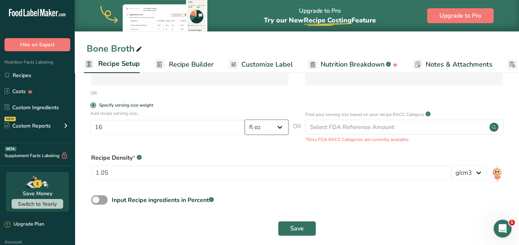
scroll to position [143, 0]
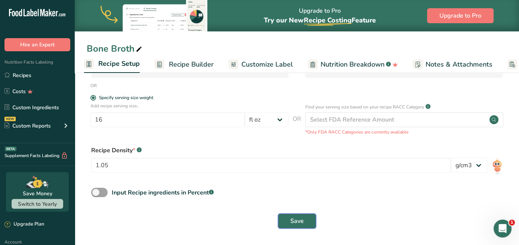
click at [300, 222] on span "Save" at bounding box center [296, 220] width 13 height 9
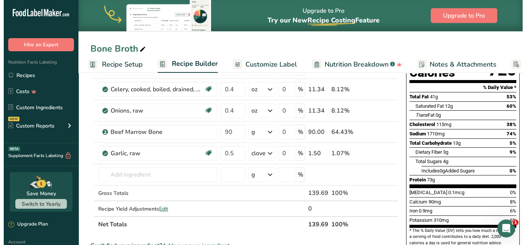
scroll to position [94, 0]
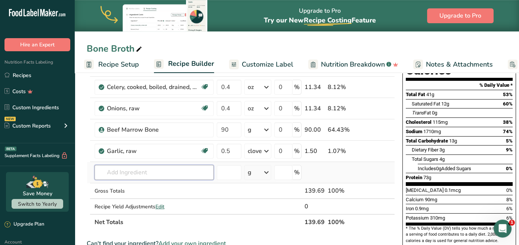
click at [164, 167] on input "text" at bounding box center [153, 172] width 119 height 15
drag, startPoint x: 164, startPoint y: 167, endPoint x: 174, endPoint y: 158, distance: 14.0
click at [174, 165] on input "b" at bounding box center [153, 172] width 119 height 15
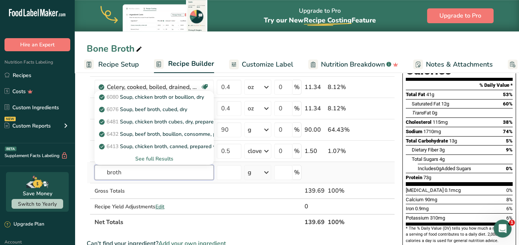
type input "broth"
click at [158, 156] on div "See full Results" at bounding box center [153, 159] width 107 height 8
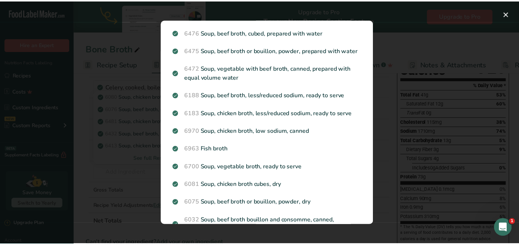
scroll to position [163, 0]
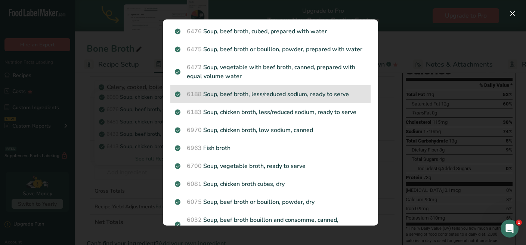
click at [314, 99] on p "6188 Soup, beef broth, less/reduced sodium, ready to serve" at bounding box center [270, 94] width 191 height 9
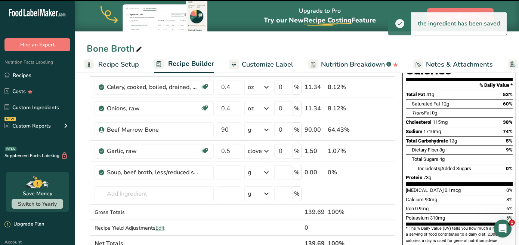
type input "0"
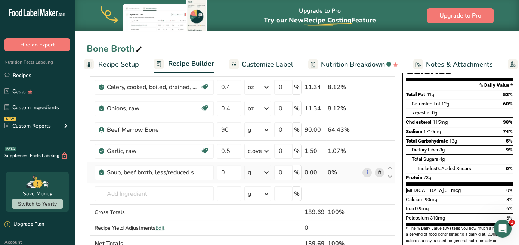
click at [266, 170] on icon at bounding box center [266, 171] width 9 height 13
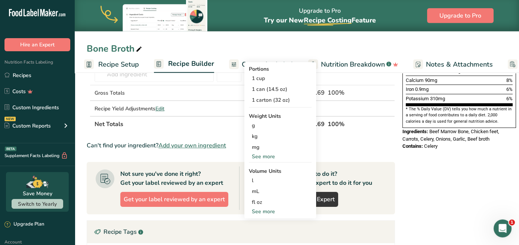
scroll to position [212, 0]
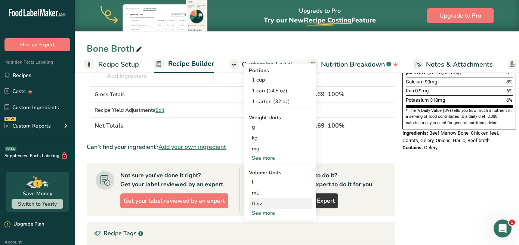
click at [261, 203] on div "fl oz" at bounding box center [280, 203] width 57 height 8
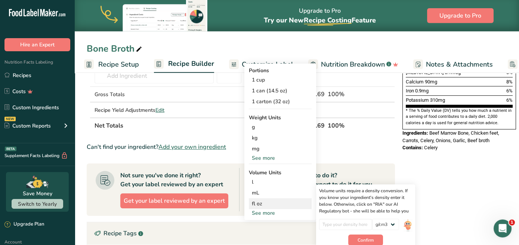
click at [261, 203] on div "fl oz" at bounding box center [280, 203] width 57 height 8
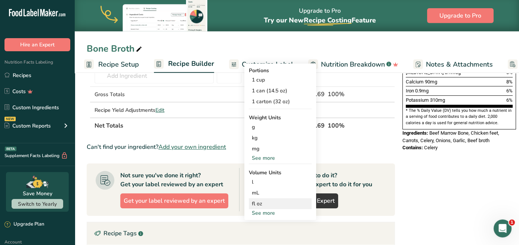
click at [261, 204] on div "fl oz" at bounding box center [280, 203] width 57 height 8
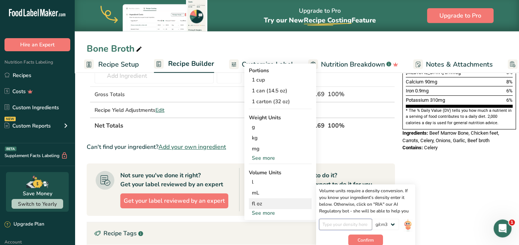
click at [344, 222] on input "number" at bounding box center [345, 223] width 53 height 11
type input "1.05"
click at [373, 222] on span "Confirm" at bounding box center [365, 239] width 16 height 7
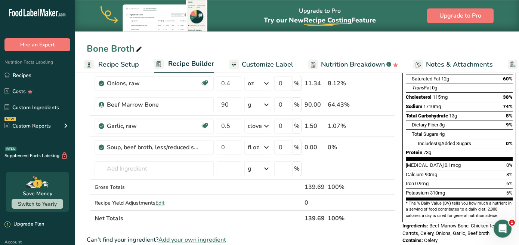
scroll to position [121, 0]
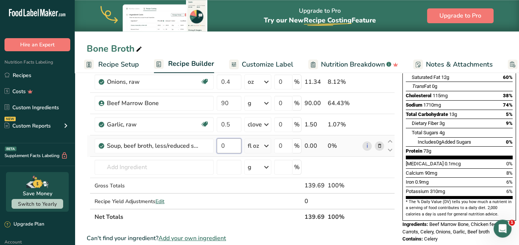
click at [231, 146] on input "0" at bounding box center [229, 145] width 25 height 15
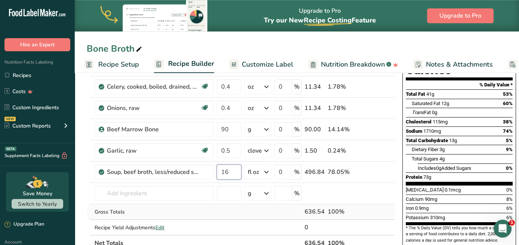
scroll to position [94, 0]
type input "16"
click at [369, 210] on div "Ingredient * Amount * Unit * Waste * .a-a{fill:#347362;}.b-a{fill:#fff;} Grams …" at bounding box center [241, 134] width 308 height 233
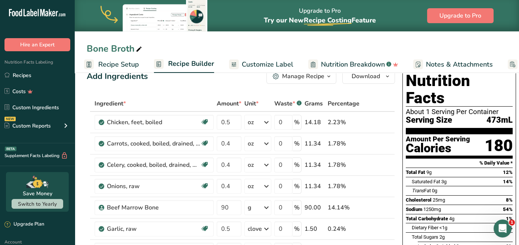
scroll to position [18, 0]
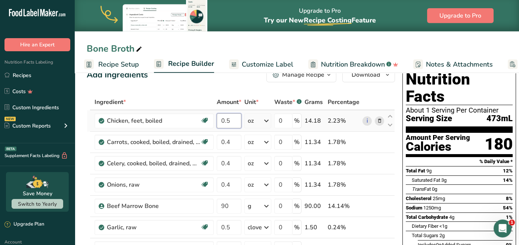
drag, startPoint x: 236, startPoint y: 119, endPoint x: 191, endPoint y: 123, distance: 44.6
click at [217, 123] on input "0.5" at bounding box center [229, 120] width 25 height 15
type input "0"
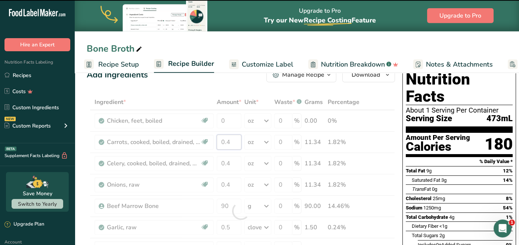
drag, startPoint x: 234, startPoint y: 141, endPoint x: 210, endPoint y: 140, distance: 23.9
click at [217, 140] on input "0.4" at bounding box center [229, 141] width 25 height 15
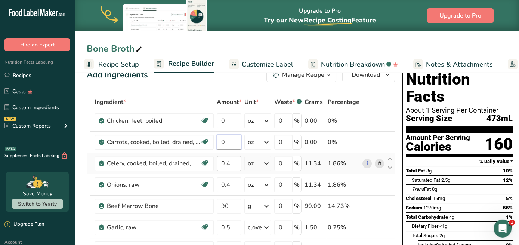
type input "0"
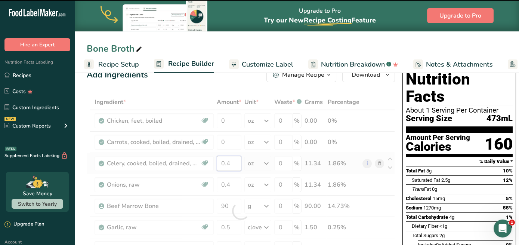
click at [231, 161] on input "0.4" at bounding box center [229, 163] width 25 height 15
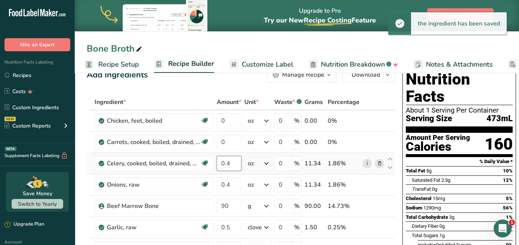
drag, startPoint x: 231, startPoint y: 161, endPoint x: 195, endPoint y: 164, distance: 36.0
click at [217, 164] on input "0.4" at bounding box center [229, 163] width 25 height 15
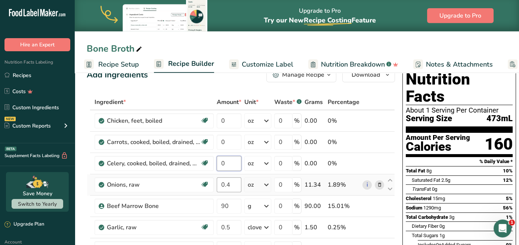
type input "0"
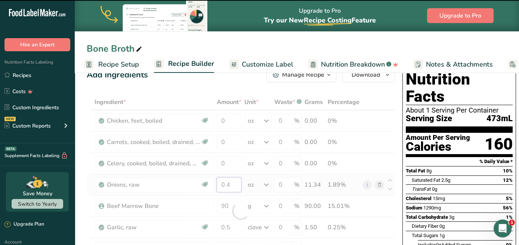
drag, startPoint x: 237, startPoint y: 184, endPoint x: 210, endPoint y: 183, distance: 26.6
click at [217, 183] on input "0.4" at bounding box center [229, 184] width 25 height 15
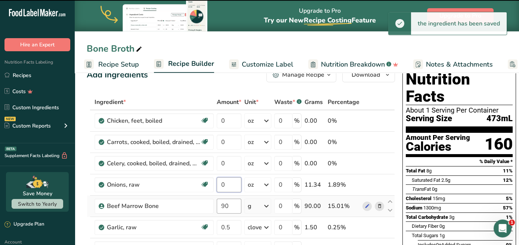
type input "0.4"
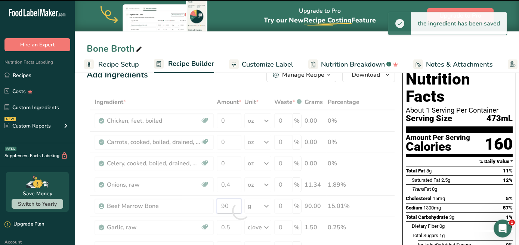
drag, startPoint x: 236, startPoint y: 207, endPoint x: 186, endPoint y: 206, distance: 49.7
click at [217, 206] on input "90" at bounding box center [229, 205] width 25 height 15
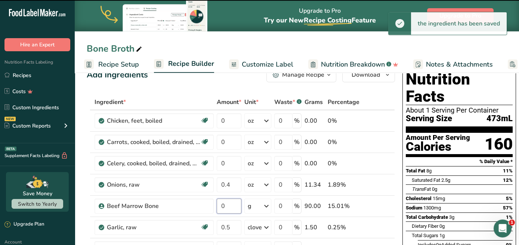
type input "90"
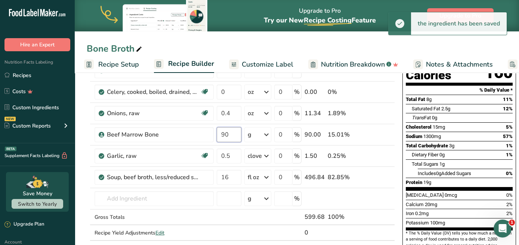
scroll to position [94, 0]
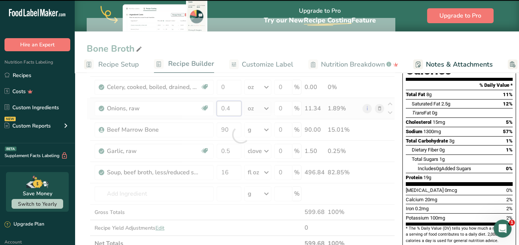
drag, startPoint x: 235, startPoint y: 107, endPoint x: 214, endPoint y: 107, distance: 20.9
click at [217, 107] on input "0.4" at bounding box center [229, 108] width 25 height 15
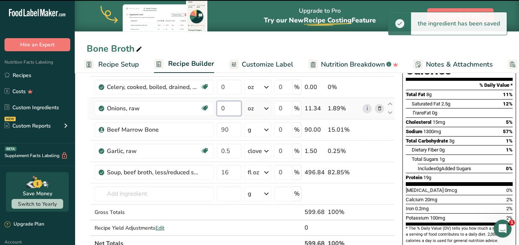
type input "0.4"
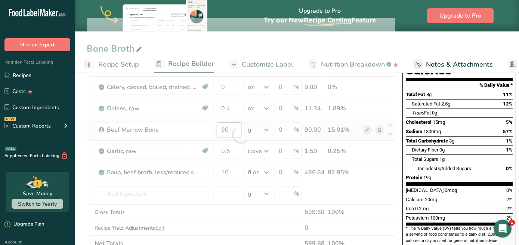
drag, startPoint x: 231, startPoint y: 127, endPoint x: 223, endPoint y: 126, distance: 7.9
click at [223, 126] on input "90" at bounding box center [229, 129] width 25 height 15
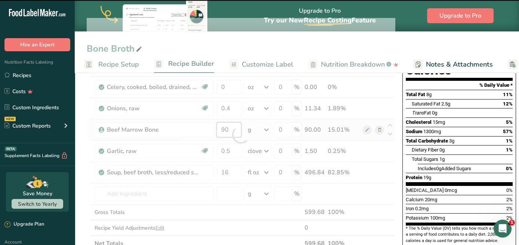
type input "9"
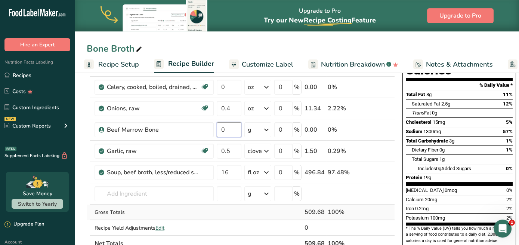
type input "0"
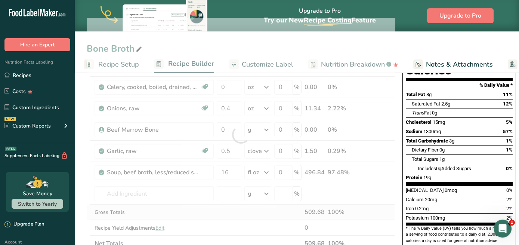
click at [252, 217] on div "Ingredient * Amount * Unit * Waste * .a-a{fill:#347362;}.b-a{fill:#fff;} Grams …" at bounding box center [241, 134] width 308 height 233
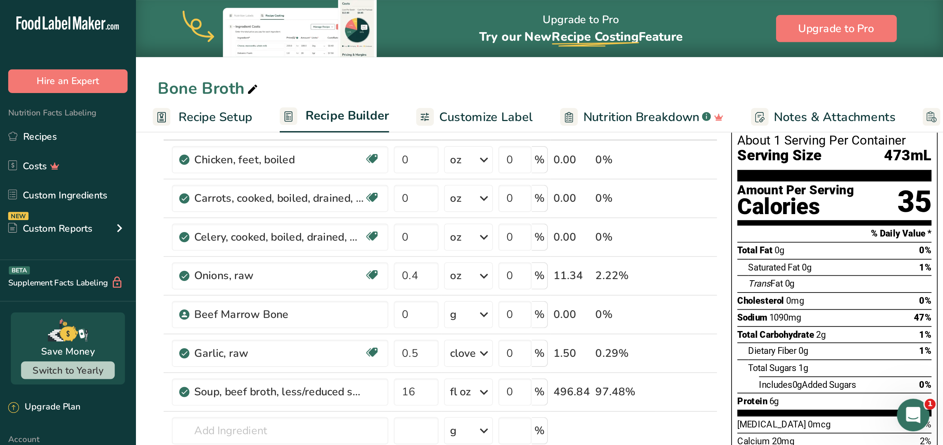
scroll to position [47, 0]
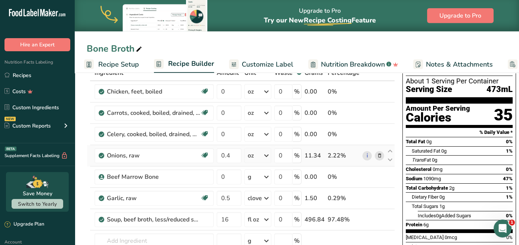
click at [266, 155] on icon at bounding box center [266, 155] width 9 height 13
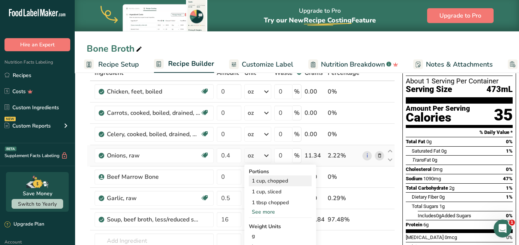
click at [256, 180] on div "1 cup, chopped" at bounding box center [280, 180] width 63 height 11
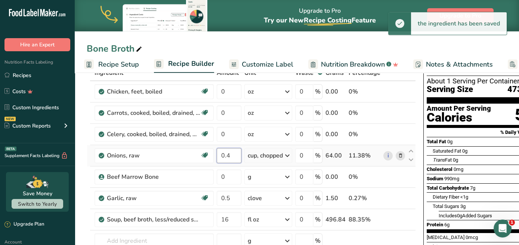
click at [233, 155] on input "0.4" at bounding box center [229, 155] width 25 height 15
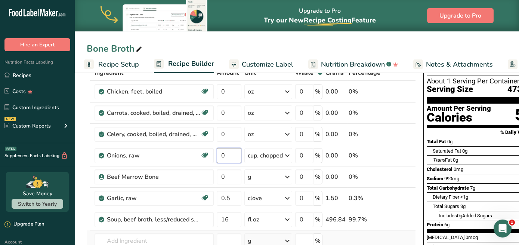
type input "0"
click at [349, 222] on div "Ingredient * Amount * Unit * Waste * .a-a{fill:#347362;}.b-a{fill:#fff;} Grams …" at bounding box center [251, 181] width 329 height 233
drag, startPoint x: 392, startPoint y: 206, endPoint x: 393, endPoint y: 199, distance: 7.2
click at [393, 199] on td "i" at bounding box center [394, 197] width 25 height 21
click at [386, 222] on td at bounding box center [394, 240] width 25 height 21
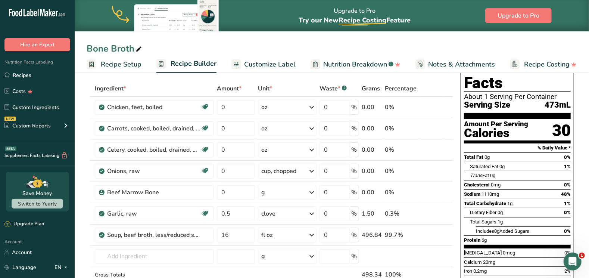
scroll to position [40, 0]
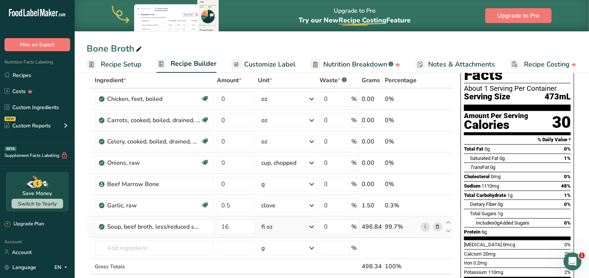
click at [438, 222] on icon at bounding box center [437, 227] width 5 height 8
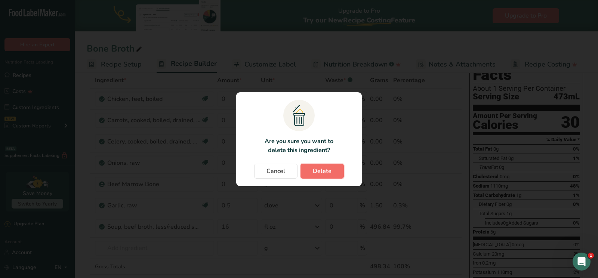
click at [329, 171] on span "Delete" at bounding box center [322, 171] width 19 height 9
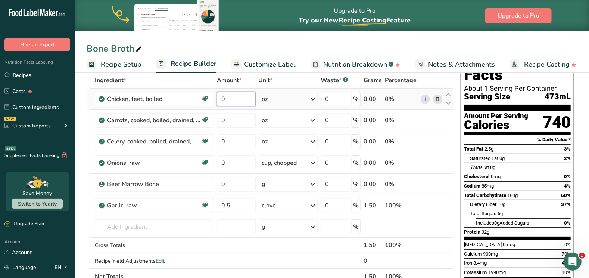
click at [238, 95] on input "0" at bounding box center [236, 99] width 39 height 15
type input "0.5"
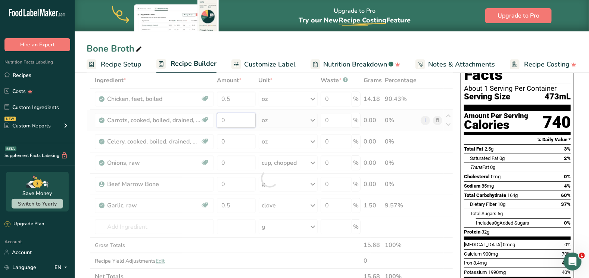
click at [240, 122] on input "0" at bounding box center [236, 120] width 39 height 15
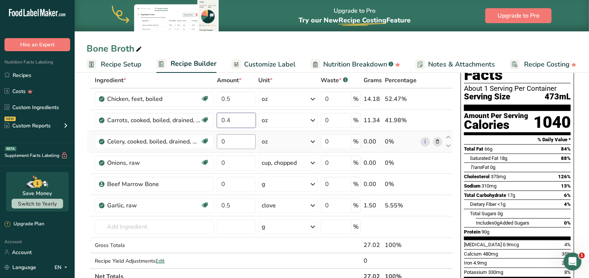
type input "0.4"
click at [235, 142] on input "0" at bounding box center [236, 141] width 39 height 15
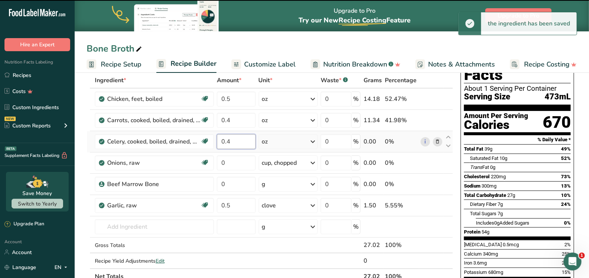
type input "0"
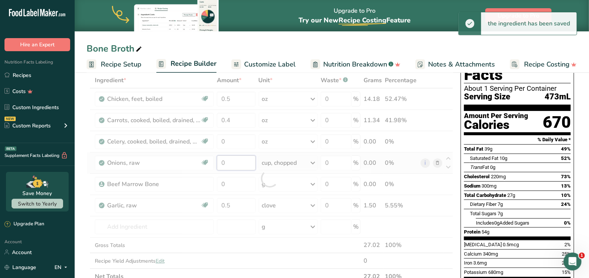
click at [229, 159] on input "0" at bounding box center [236, 162] width 39 height 15
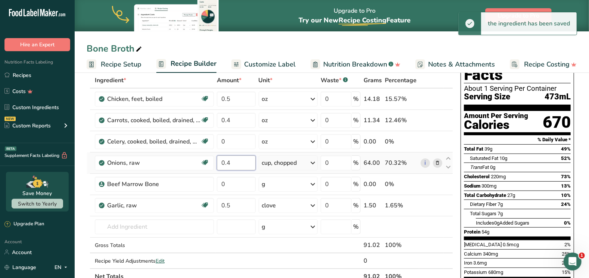
type input "0.4"
click at [311, 162] on div "Ingredient * Amount * Unit * Waste * .a-a{fill:#347362;}.b-a{fill:#fff;} Grams …" at bounding box center [270, 178] width 367 height 212
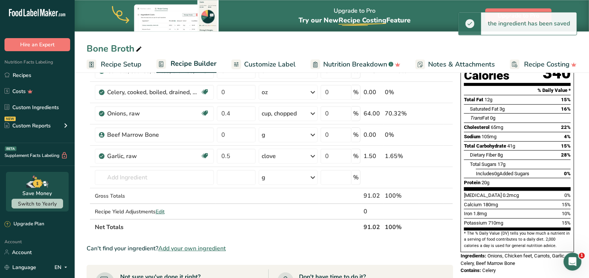
scroll to position [90, 0]
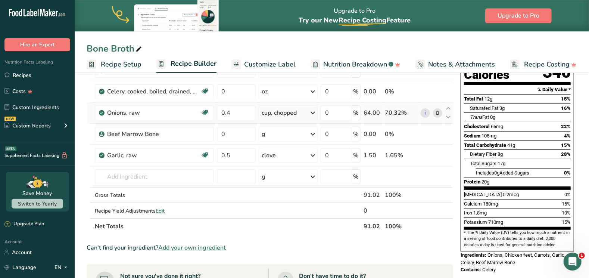
click at [314, 111] on icon at bounding box center [312, 112] width 9 height 13
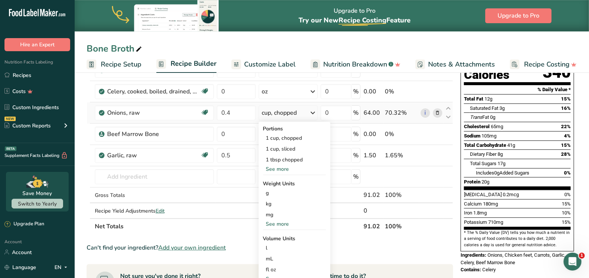
click at [280, 222] on div "See more" at bounding box center [294, 224] width 63 height 8
click at [277, 222] on div "oz" at bounding box center [294, 247] width 63 height 11
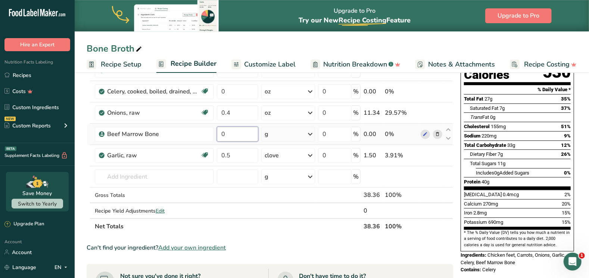
click at [240, 132] on input "0" at bounding box center [237, 134] width 41 height 15
type input "90"
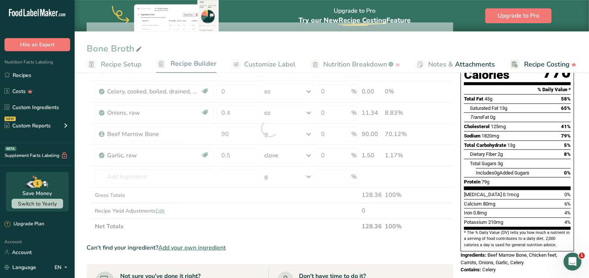
click at [299, 222] on div "Ingredient * Amount * Unit * Waste * .a-a{fill:#347362;}.b-a{fill:#fff;} Grams …" at bounding box center [270, 128] width 367 height 212
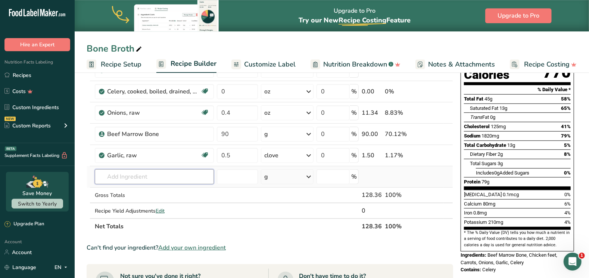
click at [176, 180] on input "text" at bounding box center [154, 176] width 119 height 15
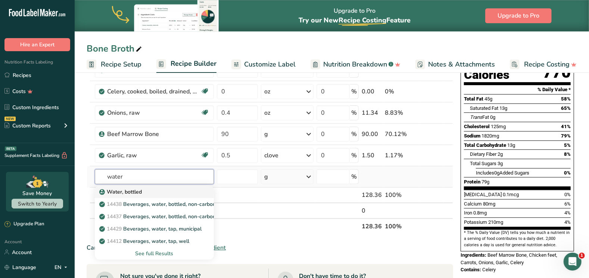
type input "water"
click at [123, 190] on p "Water, bottled" at bounding box center [121, 192] width 41 height 8
type input "Water, bottled"
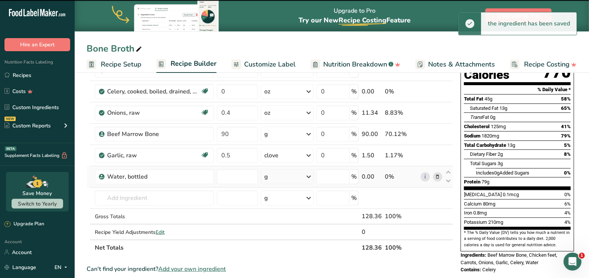
type input "0"
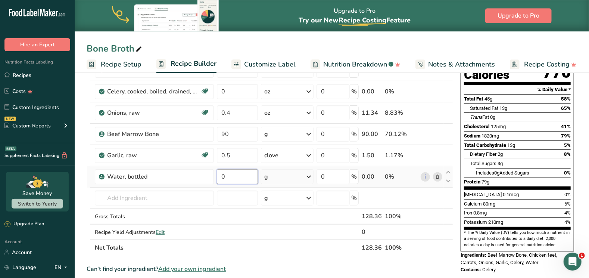
click at [248, 178] on input "0" at bounding box center [237, 176] width 41 height 15
type input "14"
click at [309, 177] on div "Ingredient * Amount * Unit * Waste * .a-a{fill:#347362;}.b-a{fill:#fff;} Grams …" at bounding box center [270, 138] width 367 height 233
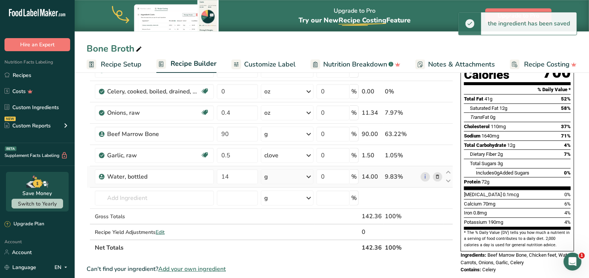
click at [309, 177] on icon at bounding box center [308, 176] width 9 height 13
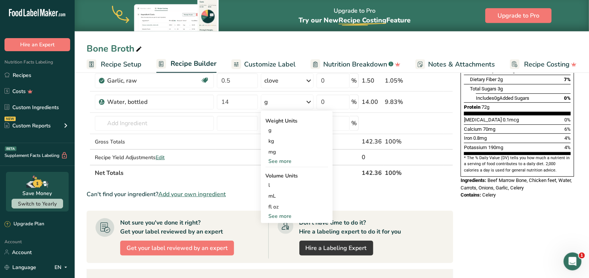
scroll to position [166, 0]
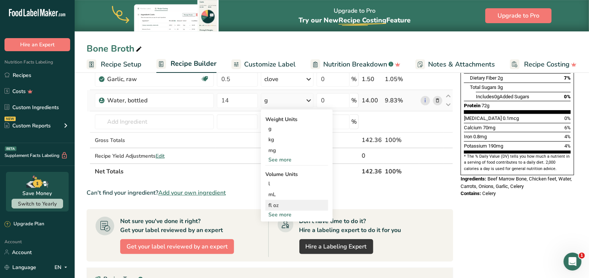
click at [274, 205] on div "fl oz" at bounding box center [297, 205] width 57 height 8
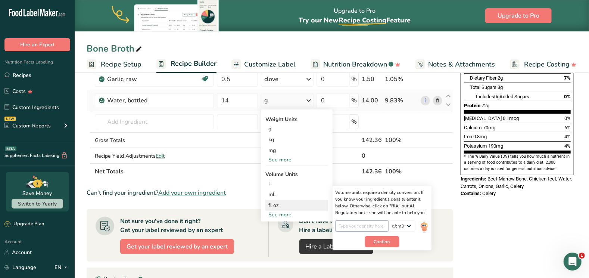
click at [354, 222] on input "number" at bounding box center [362, 225] width 53 height 11
type input "1"
click at [391, 222] on button "Confirm" at bounding box center [382, 241] width 35 height 11
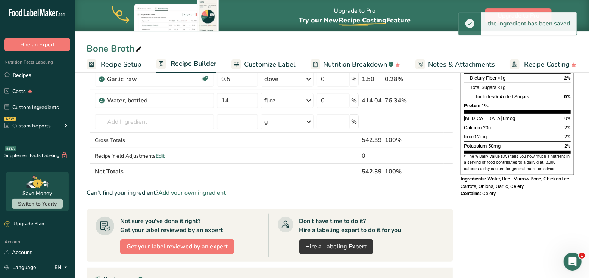
click at [478, 222] on div "Nutrition Facts About 1 Serving Per Container Serving Size 473mL Amount Per Ser…" at bounding box center [518, 173] width 120 height 515
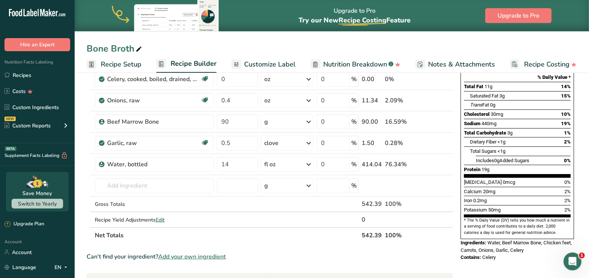
scroll to position [83, 0]
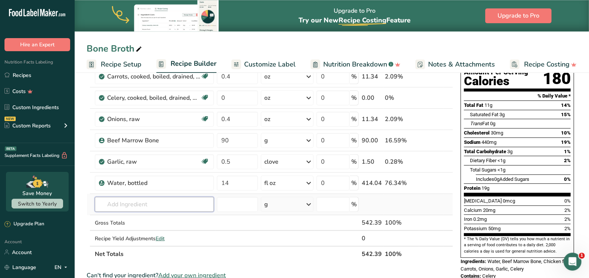
click at [183, 202] on input "text" at bounding box center [154, 204] width 119 height 15
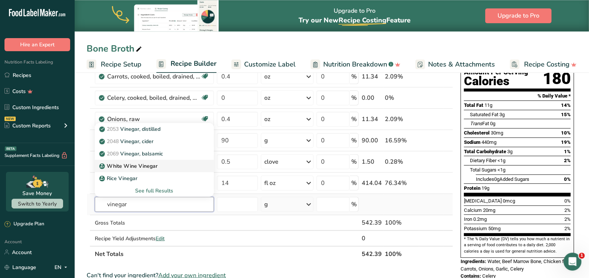
type input "vinegar"
click at [138, 163] on p "White Wine Vinegar" at bounding box center [129, 166] width 57 height 8
type input "White Wine Vinegar"
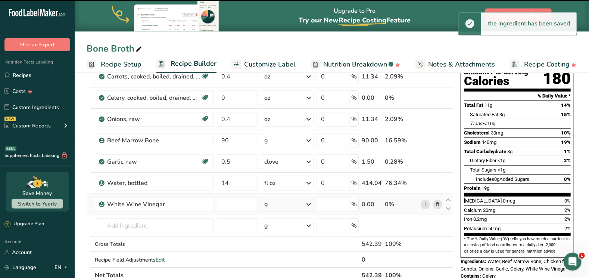
type input "0"
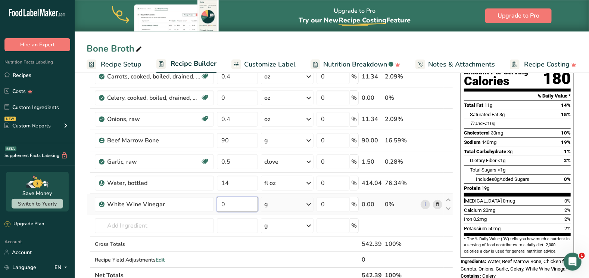
click at [233, 204] on input "0" at bounding box center [237, 204] width 41 height 15
type input "0.1"
click at [310, 203] on div "Ingredient * Amount * Unit * Waste * .a-a{fill:#347362;}.b-a{fill:#fff;} Grams …" at bounding box center [270, 156] width 367 height 254
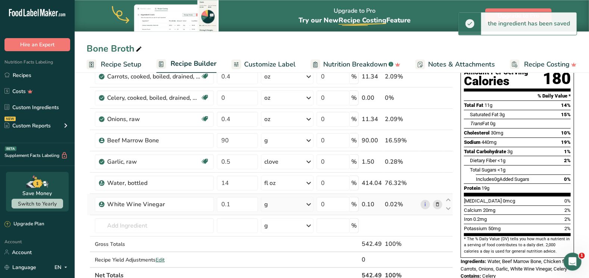
click at [310, 203] on icon at bounding box center [308, 204] width 9 height 13
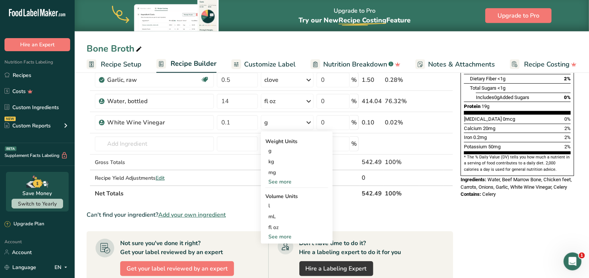
scroll to position [174, 0]
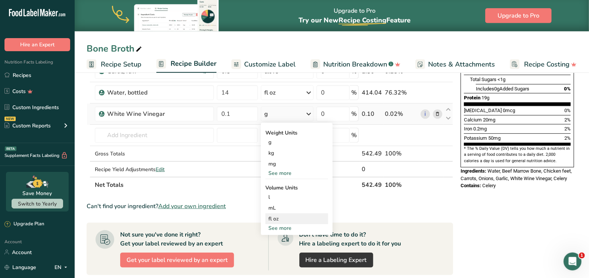
click at [289, 215] on div "fl oz" at bounding box center [297, 219] width 57 height 8
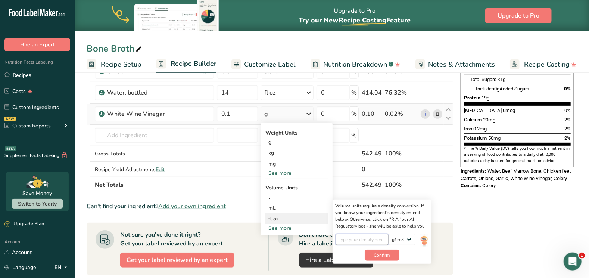
click at [369, 222] on input "number" at bounding box center [362, 239] width 53 height 11
type input "1"
click at [388, 222] on span "Confirm" at bounding box center [382, 255] width 16 height 7
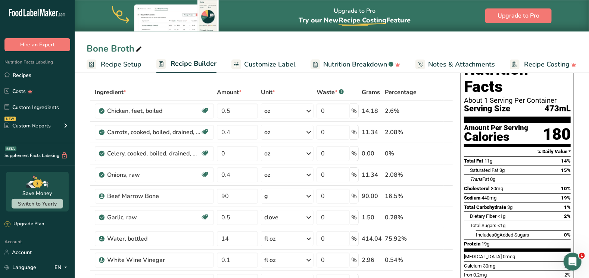
scroll to position [27, 0]
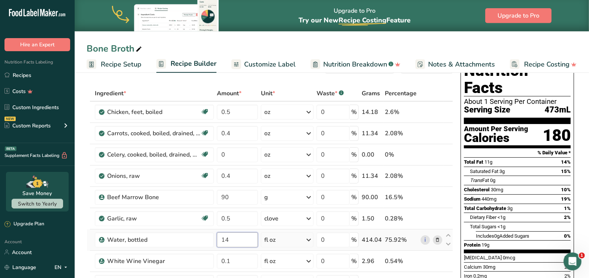
click at [235, 222] on input "14" at bounding box center [237, 239] width 41 height 15
type input "12"
click at [236, 114] on input "0.5" at bounding box center [237, 112] width 41 height 15
type input "0.7"
click at [233, 132] on input "0.4" at bounding box center [237, 133] width 41 height 15
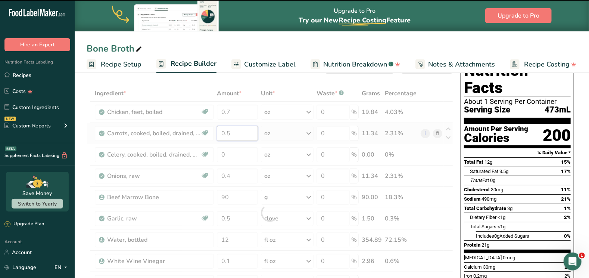
type input "0.4"
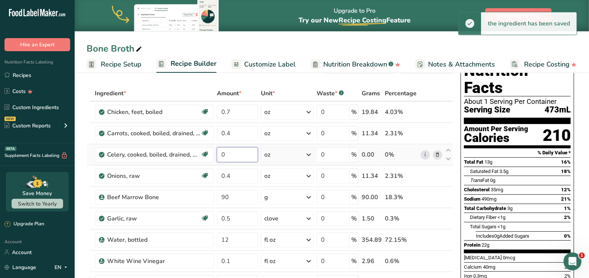
click at [232, 151] on input "0" at bounding box center [237, 154] width 41 height 15
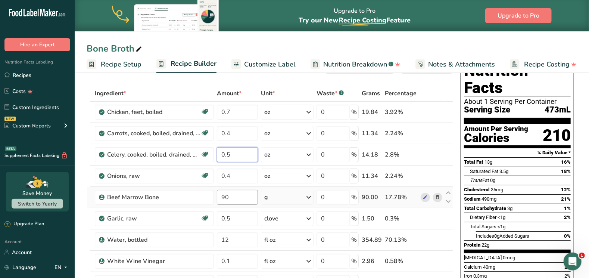
type input "0.5"
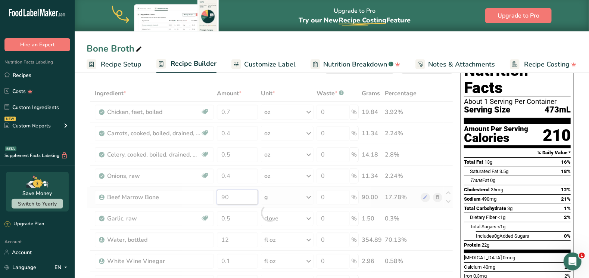
click at [233, 196] on input "90" at bounding box center [237, 197] width 41 height 15
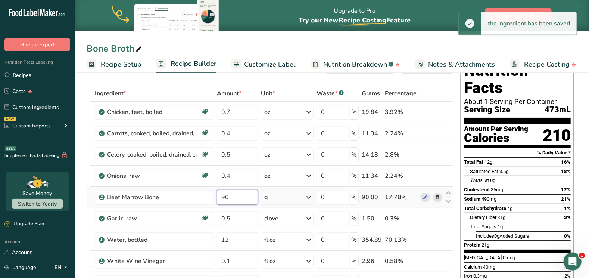
type input "9"
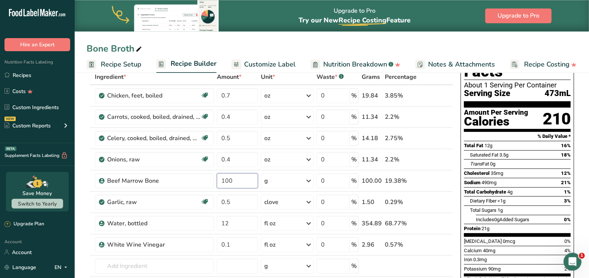
scroll to position [48, 0]
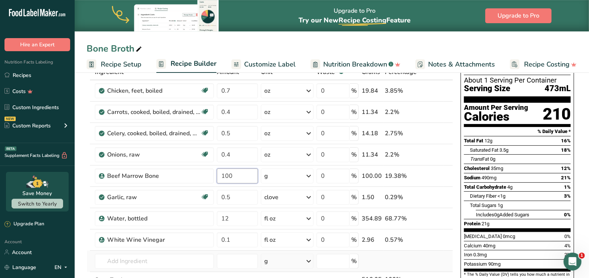
type input "100"
click at [435, 222] on div "Ingredient * Amount * Unit * Waste * .a-a{fill:#347362;}.b-a{fill:#fff;} Grams …" at bounding box center [270, 191] width 367 height 254
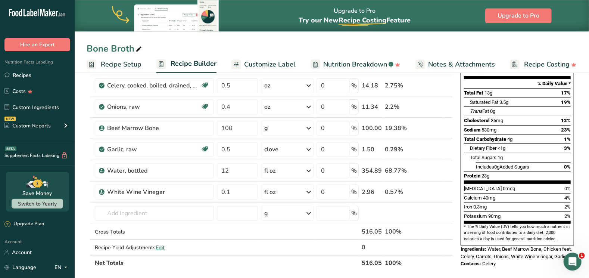
scroll to position [96, 0]
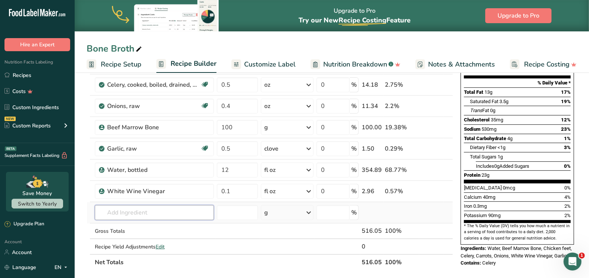
click at [187, 213] on input "text" at bounding box center [154, 212] width 119 height 15
type input "bay lea"
click at [146, 187] on p "2004 Spices, bay leaf" at bounding box center [129, 187] width 57 height 8
type input "Spices, bay leaf"
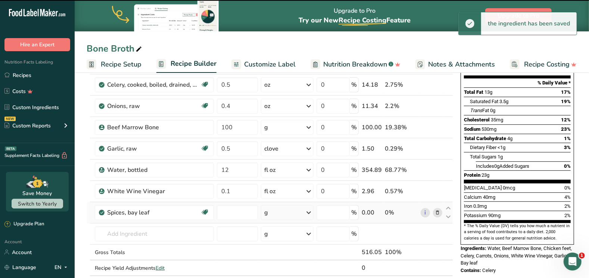
type input "0"
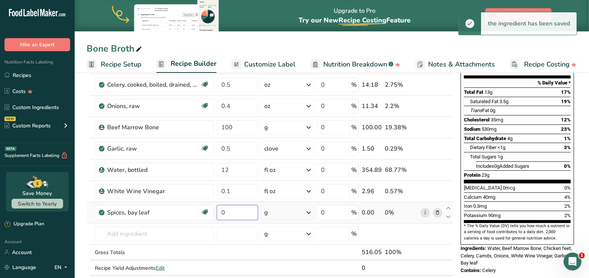
click at [227, 213] on input "0" at bounding box center [237, 212] width 41 height 15
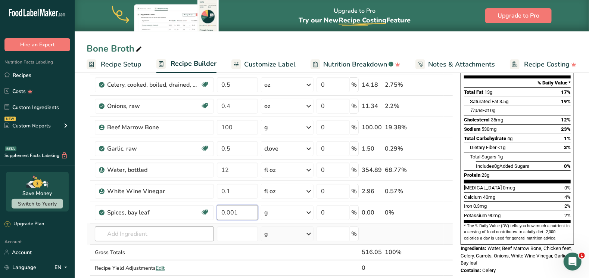
type input "0.001"
click at [149, 222] on input "text" at bounding box center [154, 233] width 119 height 15
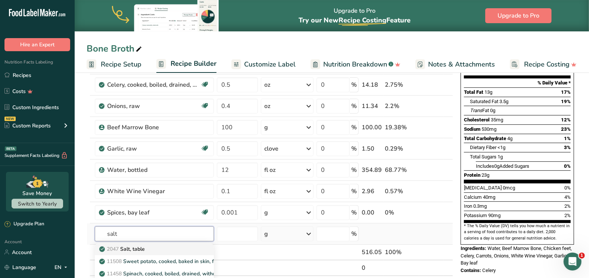
type input "salt"
click at [133, 222] on p "2047 Salt, table" at bounding box center [123, 249] width 44 height 8
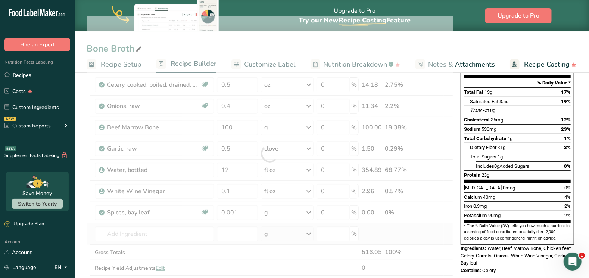
type input "Salt, table"
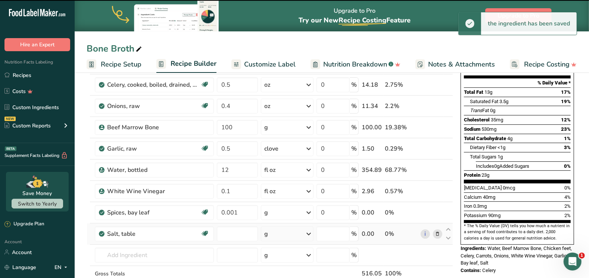
type input "0"
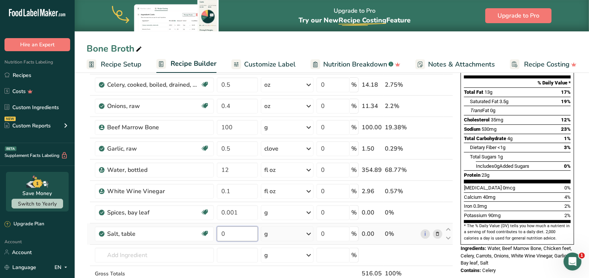
click at [237, 222] on input "0" at bounding box center [237, 233] width 41 height 15
type input "0.001"
click at [396, 222] on div "Ingredient * Amount * Unit * Waste * .a-a{fill:#347362;}.b-a{fill:#fff;} Grams …" at bounding box center [270, 164] width 367 height 297
click at [188, 222] on input "text" at bounding box center [154, 255] width 119 height 15
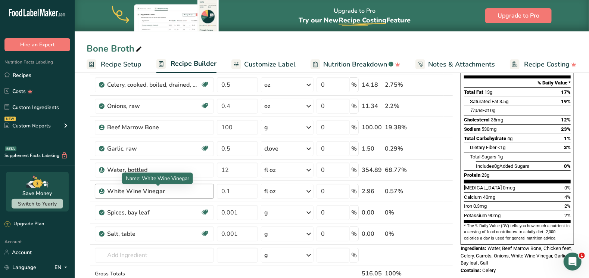
click at [167, 191] on div "White Wine Vinegar" at bounding box center [153, 191] width 93 height 9
click at [436, 191] on icon at bounding box center [437, 191] width 5 height 8
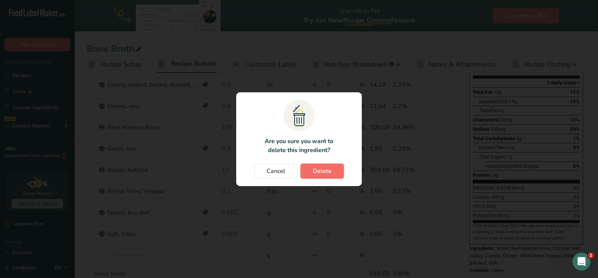
click at [327, 171] on span "Delete" at bounding box center [322, 171] width 19 height 9
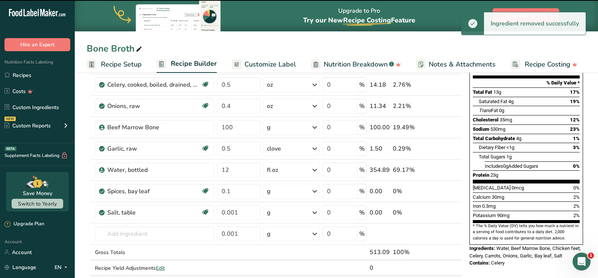
type input "0.001"
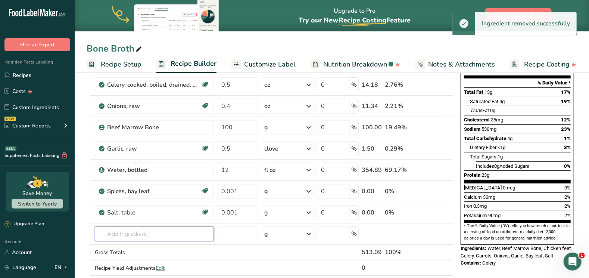
click at [167, 222] on input "text" at bounding box center [154, 233] width 119 height 15
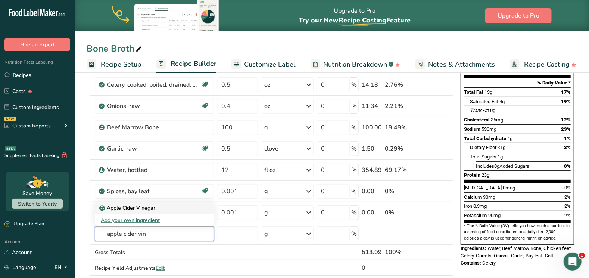
type input "apple cider vin"
click at [146, 208] on p "Apple Cider Vinegar" at bounding box center [128, 208] width 55 height 8
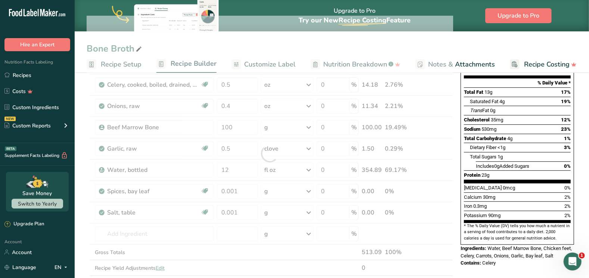
type input "Apple Cider Vinegar"
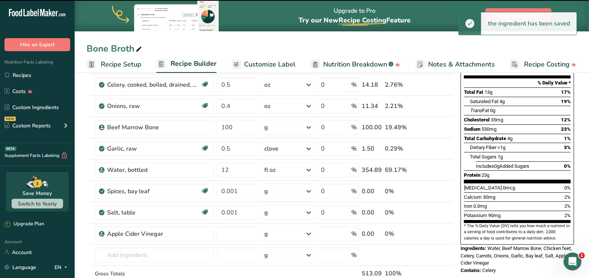
type input "0"
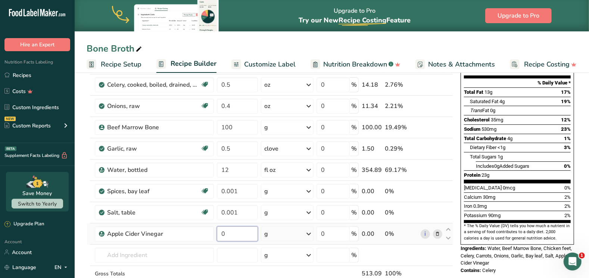
click at [232, 222] on input "0" at bounding box center [237, 233] width 41 height 15
type input "0.001"
click at [310, 222] on div "Ingredient * Amount * Unit * Waste * .a-a{fill:#347362;}.b-a{fill:#fff;} Grams …" at bounding box center [270, 164] width 367 height 297
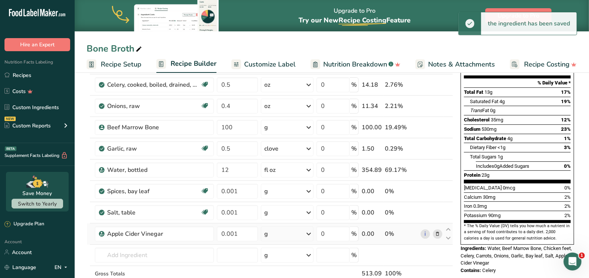
click at [310, 222] on icon at bounding box center [308, 233] width 9 height 13
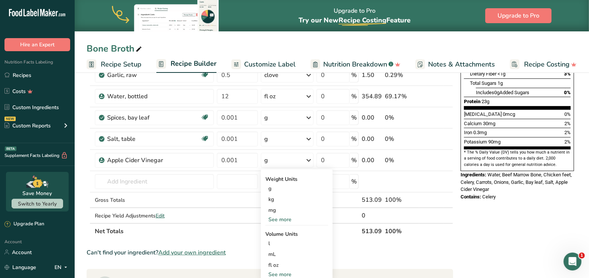
scroll to position [169, 0]
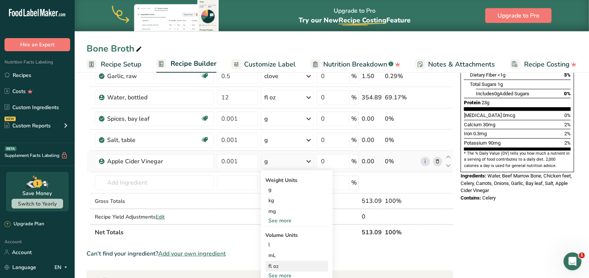
click at [315, 222] on div "fl oz" at bounding box center [297, 266] width 57 height 8
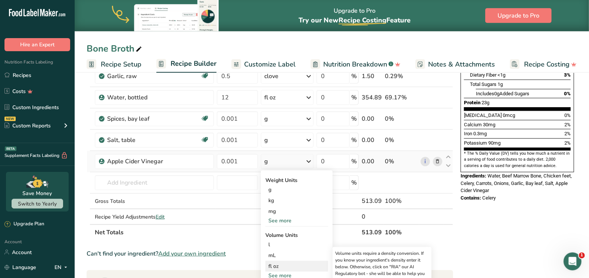
click at [315, 222] on div "fl oz" at bounding box center [297, 266] width 57 height 8
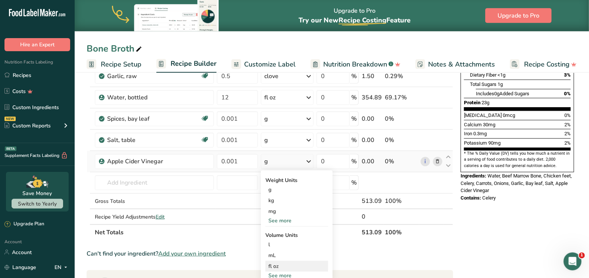
click at [270, 222] on div "fl oz" at bounding box center [297, 266] width 57 height 8
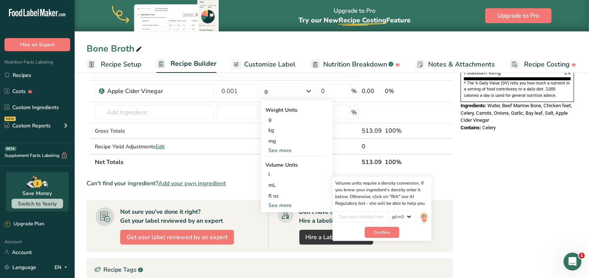
scroll to position [238, 0]
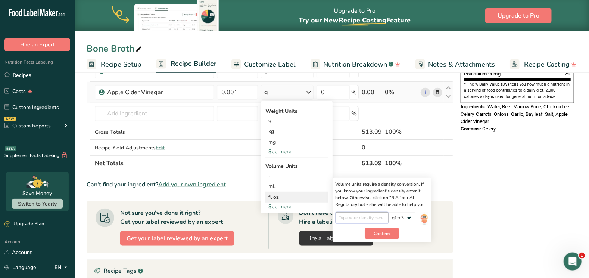
click at [348, 215] on input "number" at bounding box center [362, 217] width 53 height 11
type input "1"
click at [375, 222] on span "Confirm" at bounding box center [382, 233] width 16 height 7
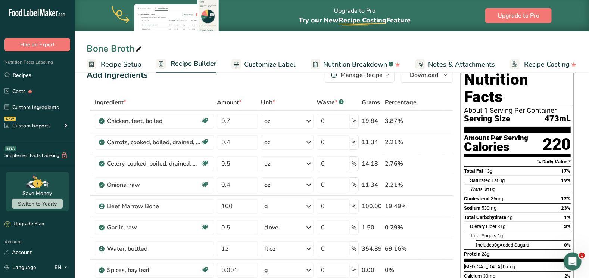
scroll to position [0, 0]
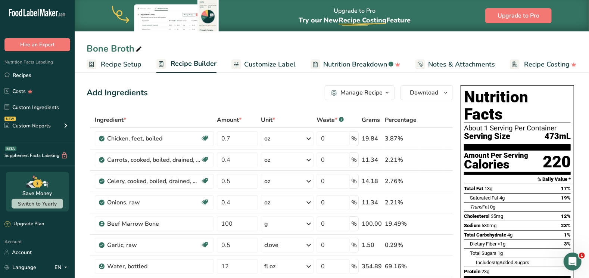
click at [262, 63] on span "Customize Label" at bounding box center [270, 64] width 52 height 10
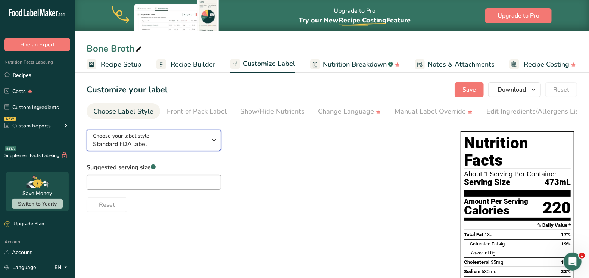
click at [216, 146] on icon "button" at bounding box center [214, 139] width 9 height 13
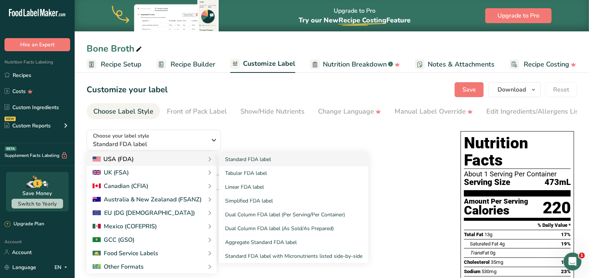
click at [180, 164] on div "USA (FDA)" at bounding box center [152, 159] width 118 height 9
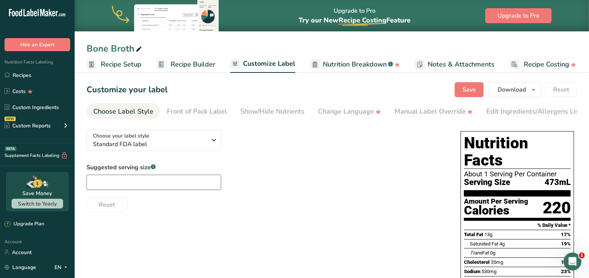
click at [184, 188] on input "text" at bounding box center [154, 182] width 134 height 15
type input "16oz"
click at [286, 198] on div "Suggested serving size .a-a{fill:#347362;}.b-a{fill:#fff;} 16oz Reset" at bounding box center [266, 187] width 359 height 49
click at [341, 65] on span "Nutrition Breakdown" at bounding box center [355, 64] width 64 height 10
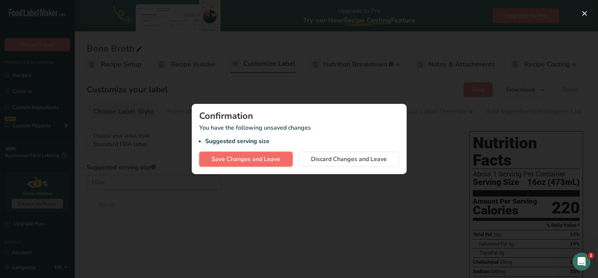
click at [261, 163] on span "Save Changes and Leave" at bounding box center [245, 159] width 69 height 9
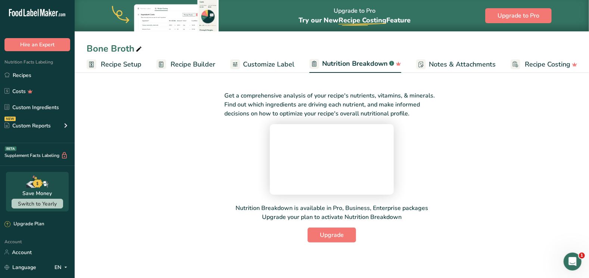
click at [444, 64] on span "Notes & Attachments" at bounding box center [462, 64] width 67 height 10
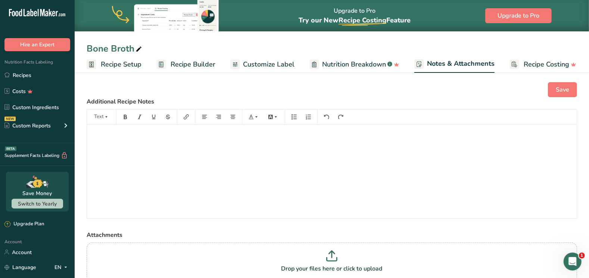
click at [256, 64] on span "Customize Label" at bounding box center [269, 64] width 52 height 10
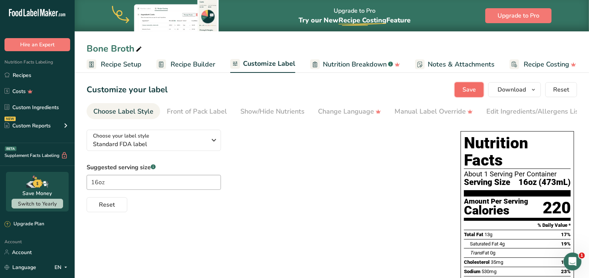
click at [463, 90] on button "Save" at bounding box center [469, 89] width 29 height 15
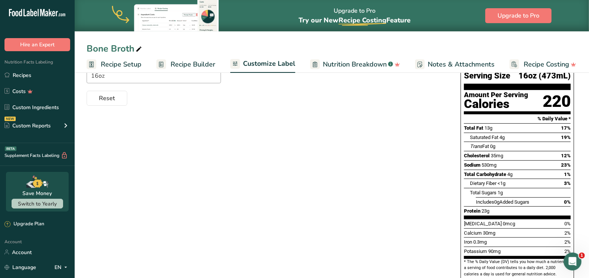
scroll to position [107, 0]
